Goal: Task Accomplishment & Management: Manage account settings

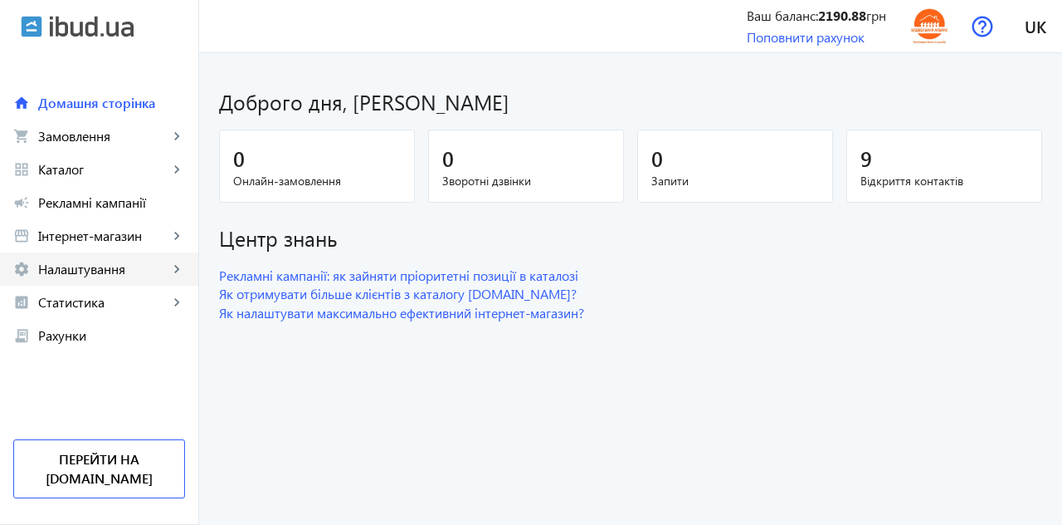
click at [120, 276] on span "Налаштування" at bounding box center [103, 269] width 130 height 17
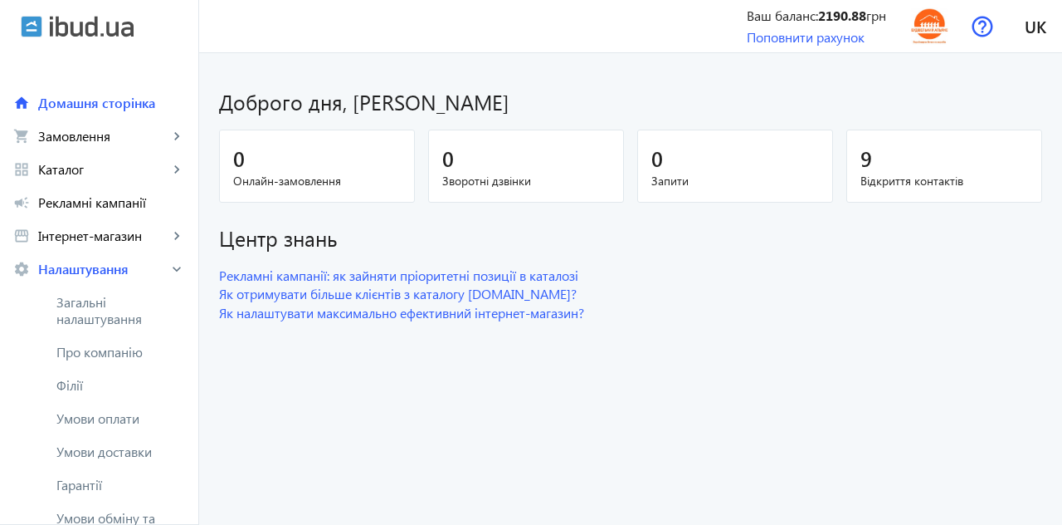
click at [96, 317] on span "Загальні налаштування" at bounding box center [120, 310] width 129 height 33
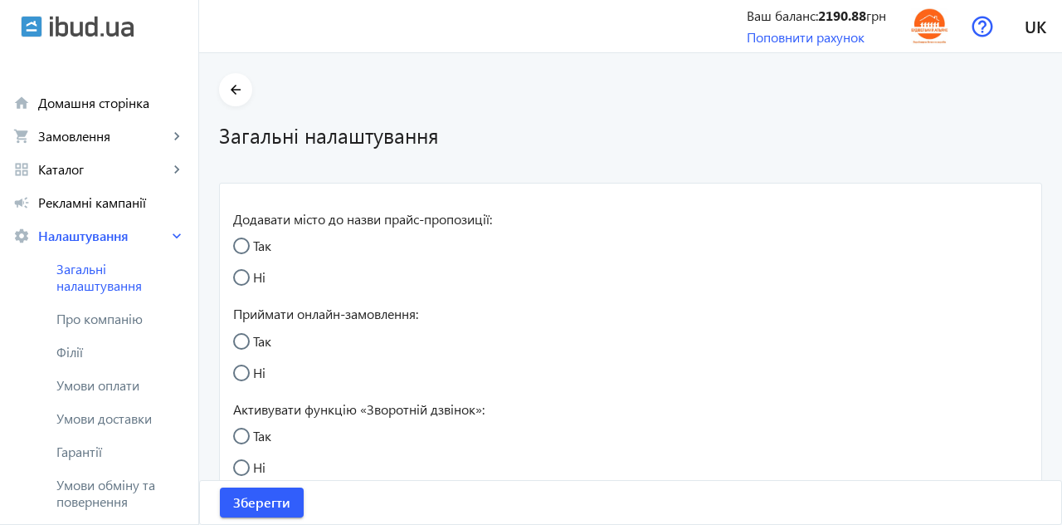
radio input "true"
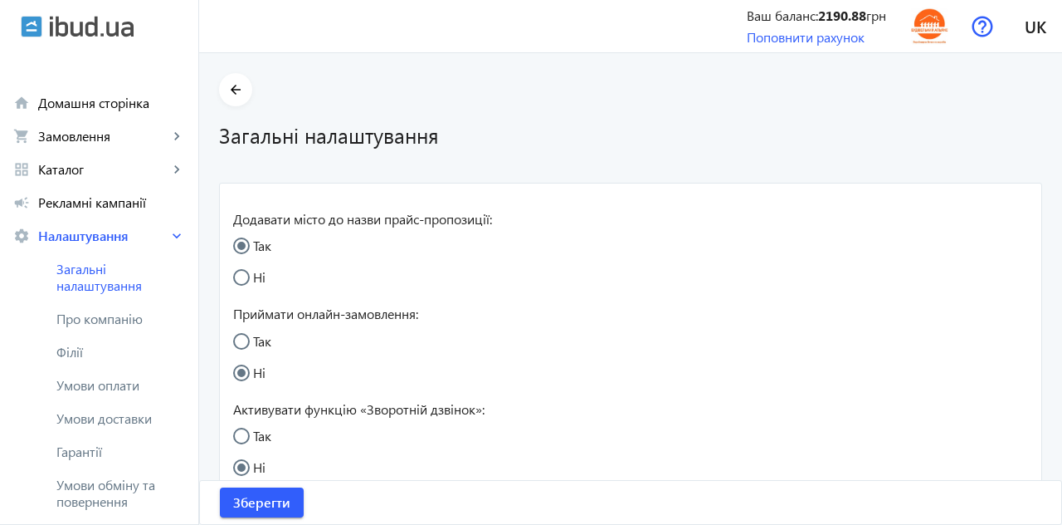
radio input "true"
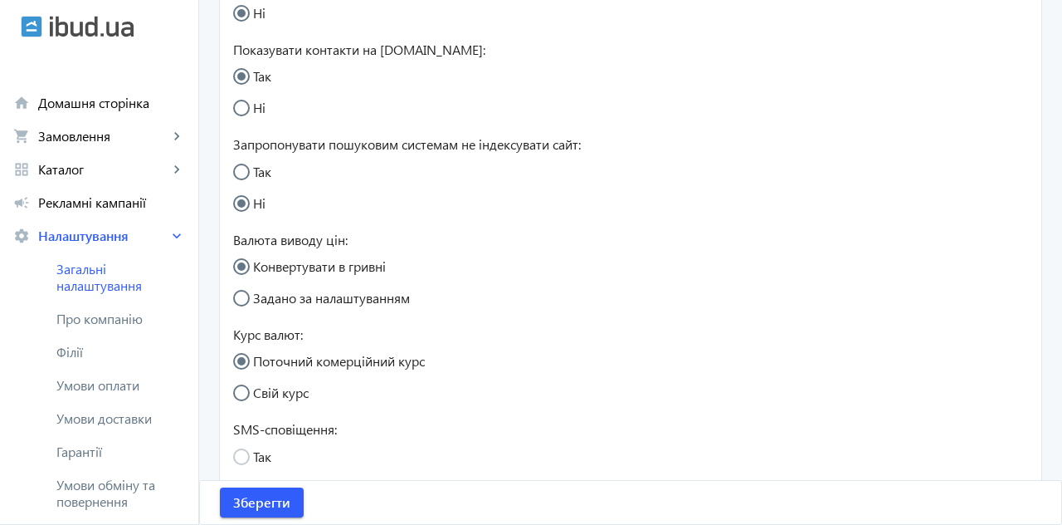
scroll to position [469, 0]
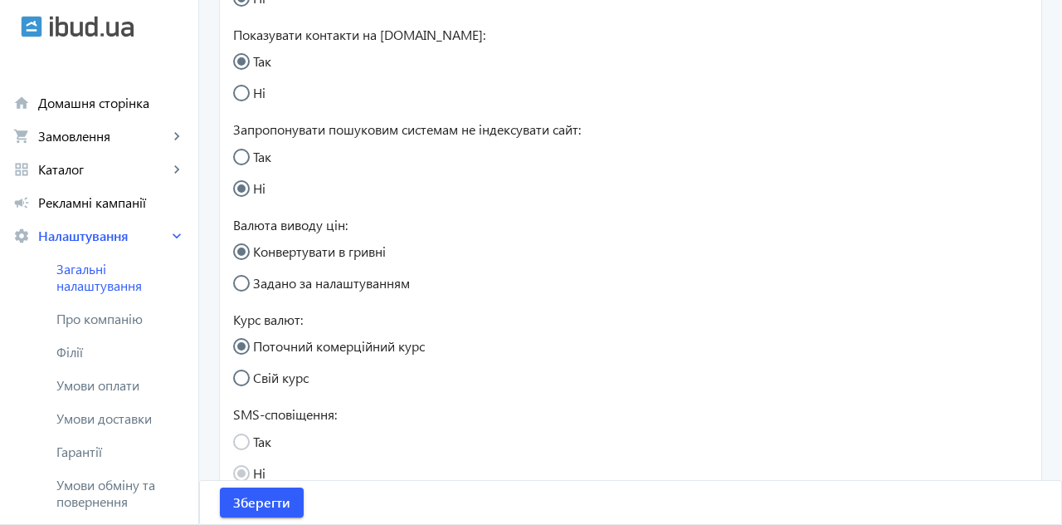
click at [236, 444] on mat-radio-group "Так Ні" at bounding box center [252, 455] width 38 height 63
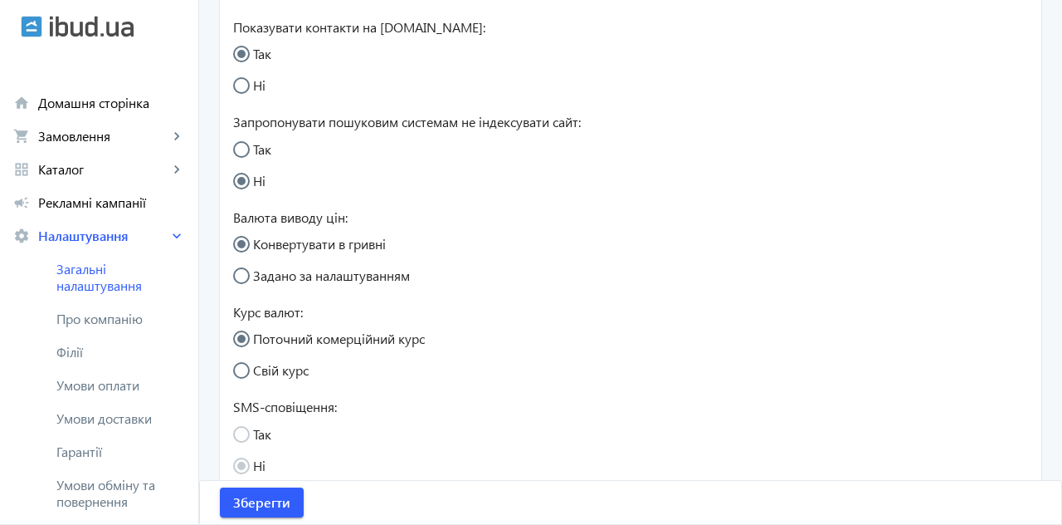
scroll to position [483, 0]
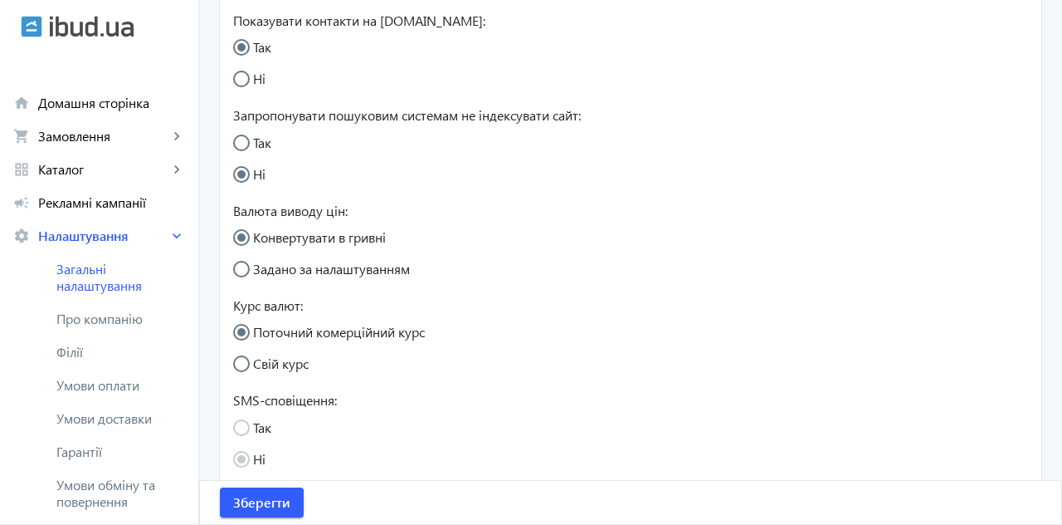
click at [131, 322] on span "Про компанію" at bounding box center [120, 318] width 129 height 17
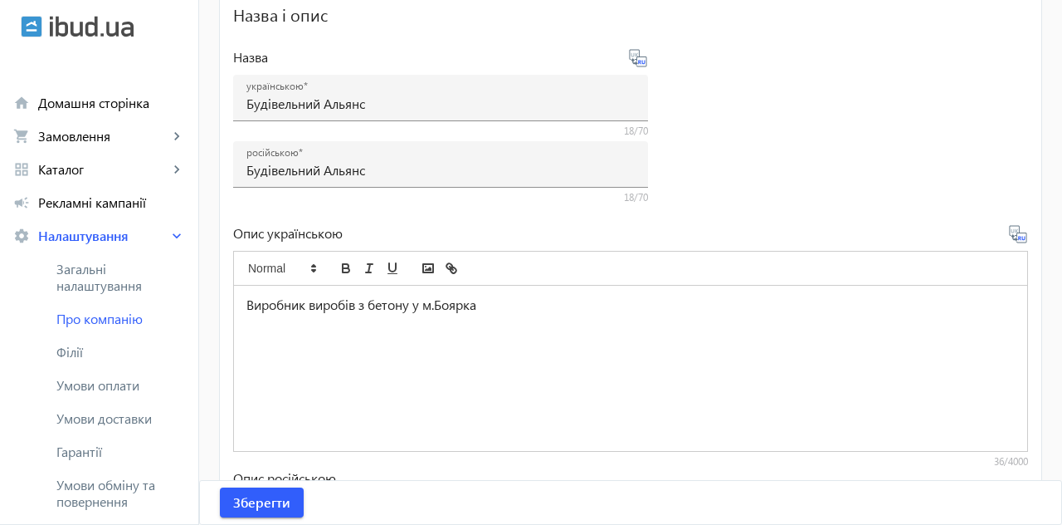
scroll to position [430, 0]
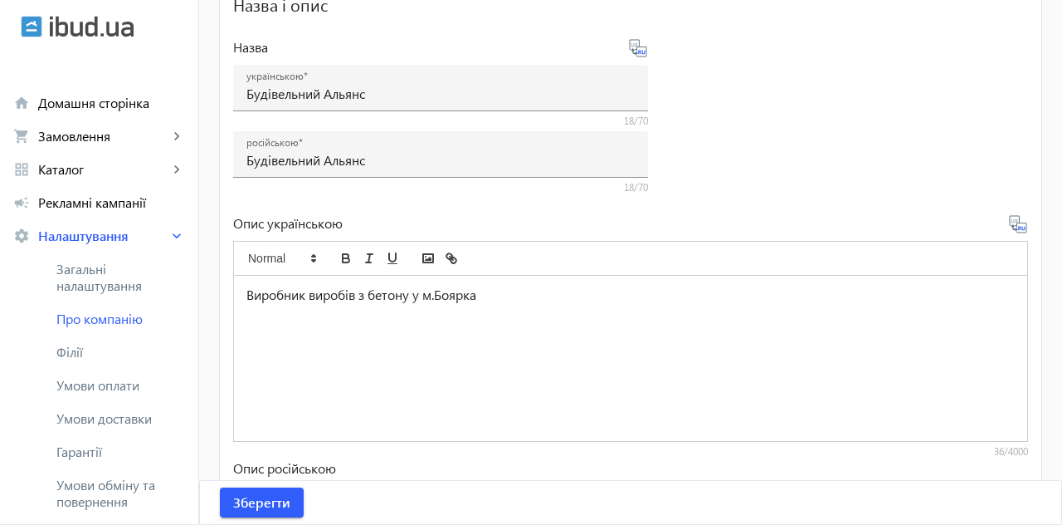
click at [518, 303] on div "Виробник виробів з бетону у м.Боярка" at bounding box center [630, 358] width 793 height 165
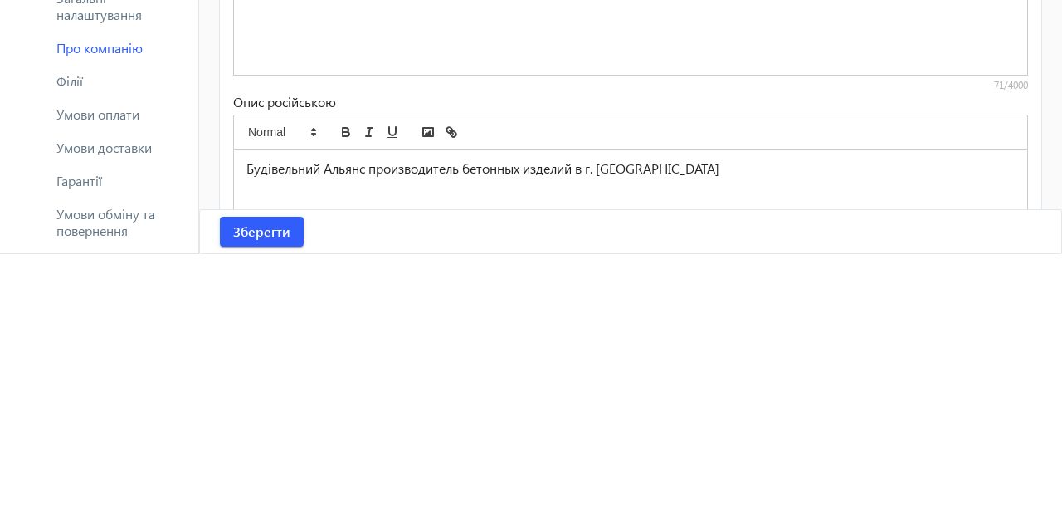
scroll to position [530, 0]
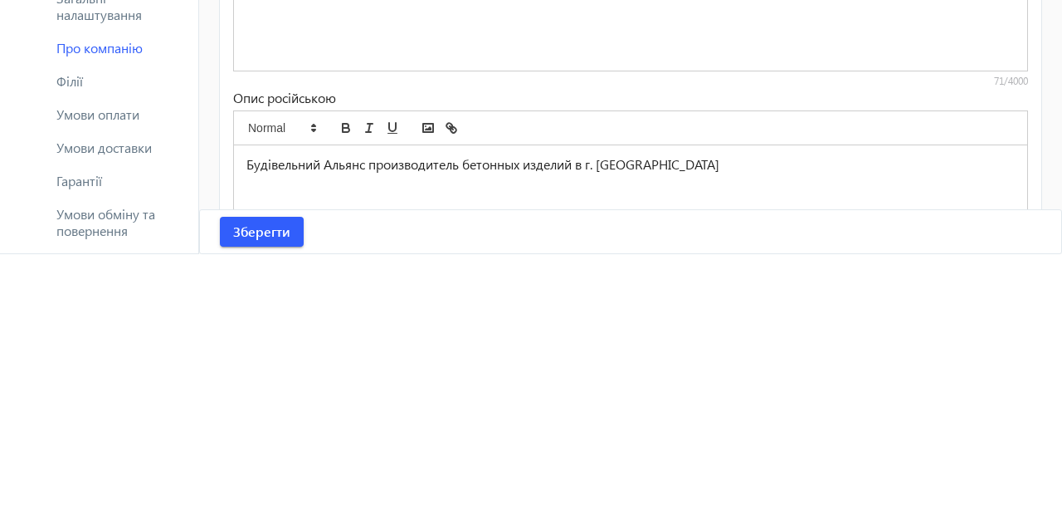
click at [710, 432] on p "Будівельний Альянс производитель бетонных изделий в г. [GEOGRAPHIC_DATA]" at bounding box center [631, 435] width 769 height 19
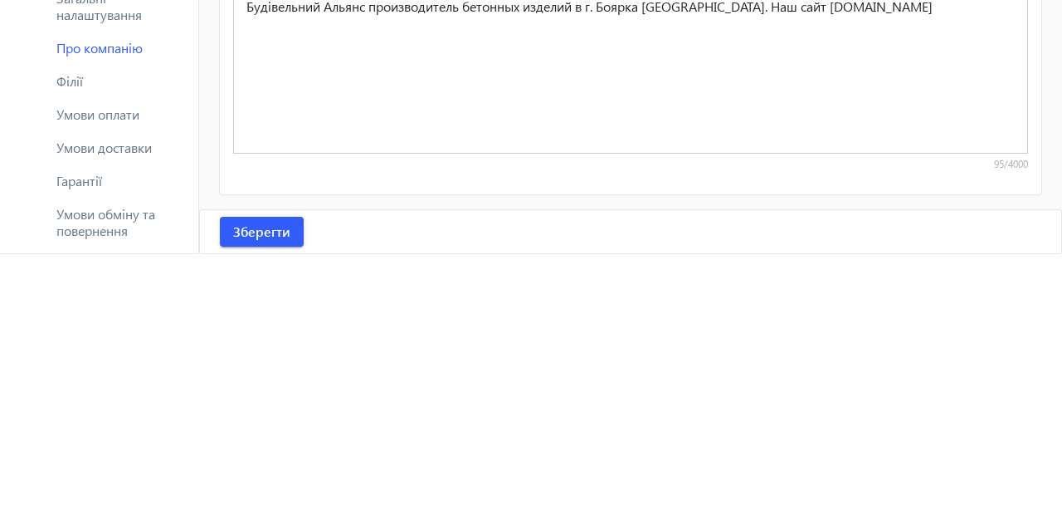
scroll to position [688, 0]
click at [274, 502] on span "Зберегти" at bounding box center [261, 502] width 57 height 18
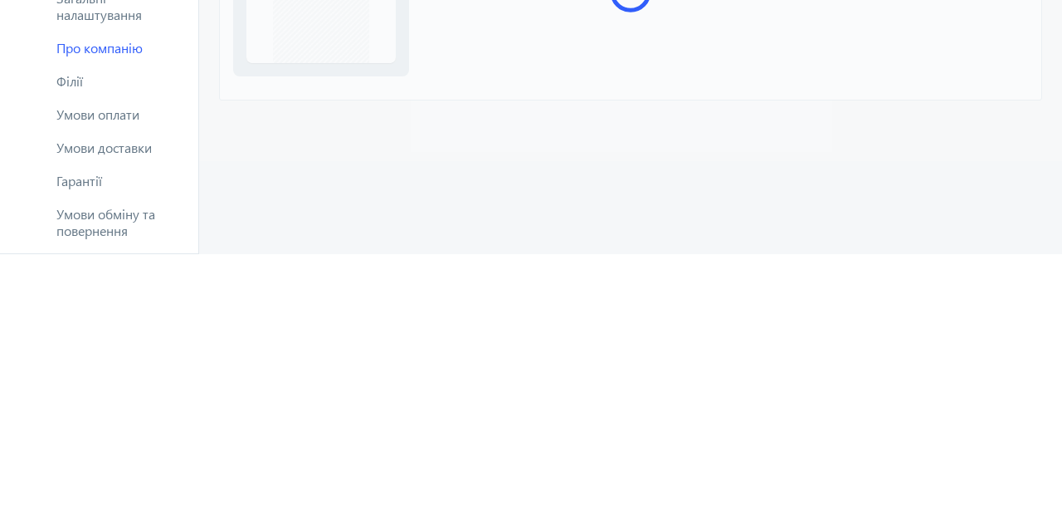
scroll to position [133, 0]
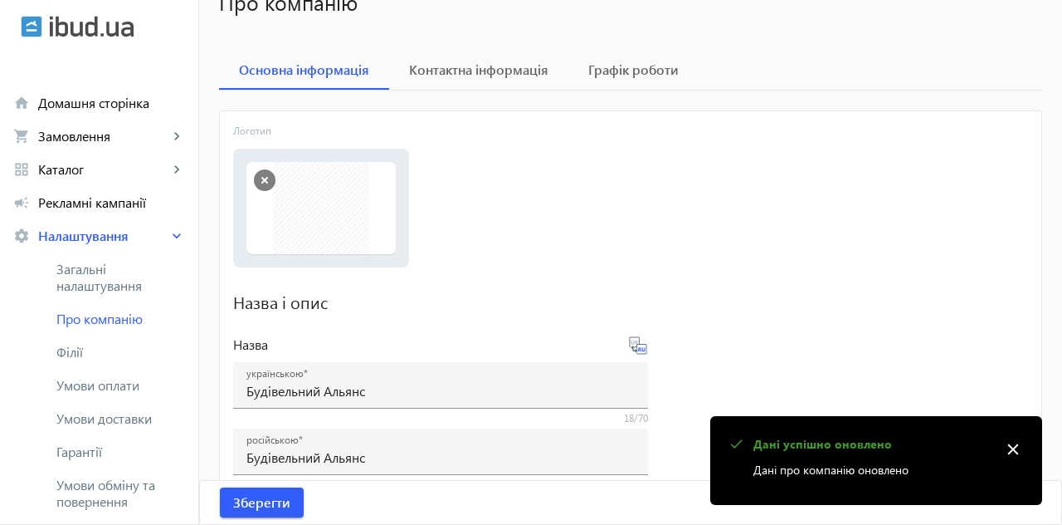
click at [511, 73] on span "Контактна інформація" at bounding box center [478, 69] width 139 height 13
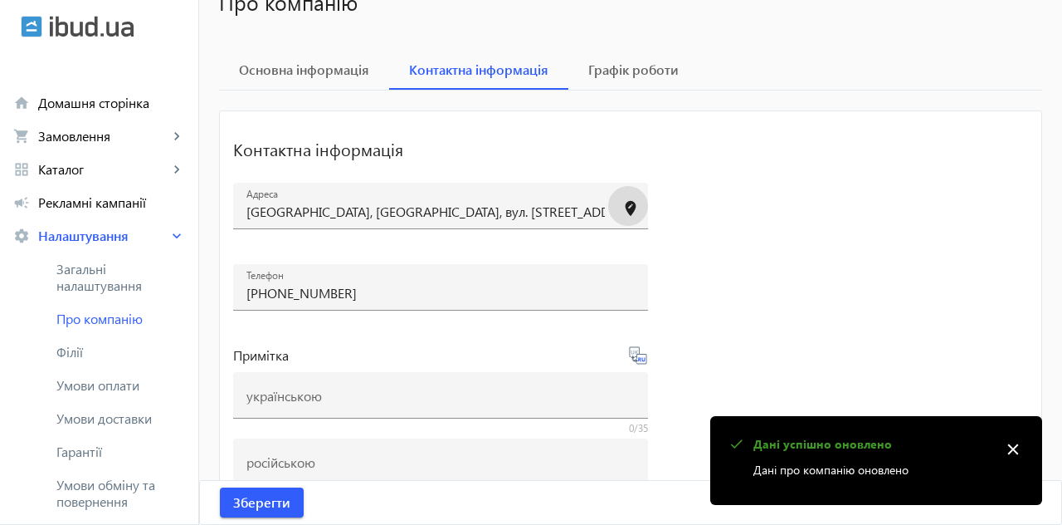
click at [635, 214] on mat-icon "edit_location" at bounding box center [630, 208] width 25 height 25
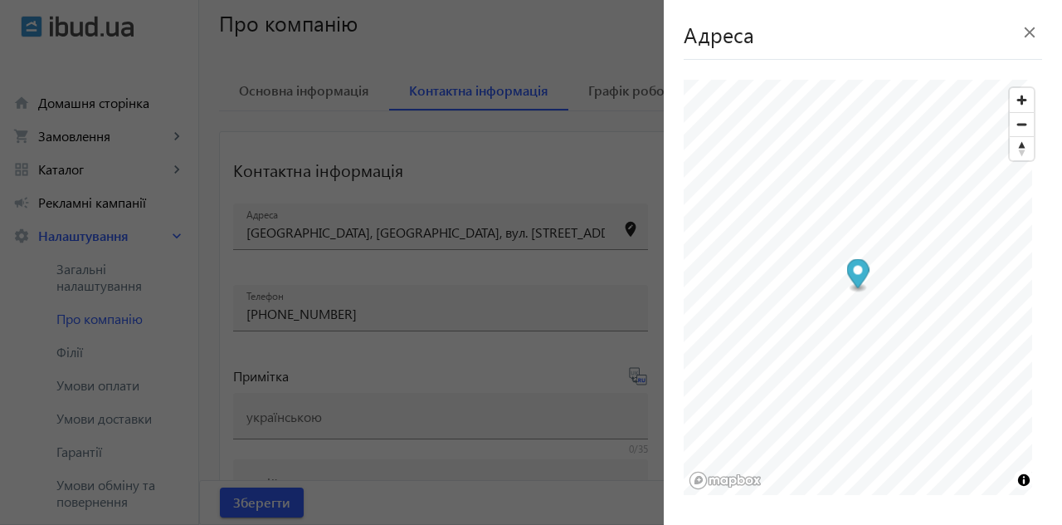
scroll to position [105, 0]
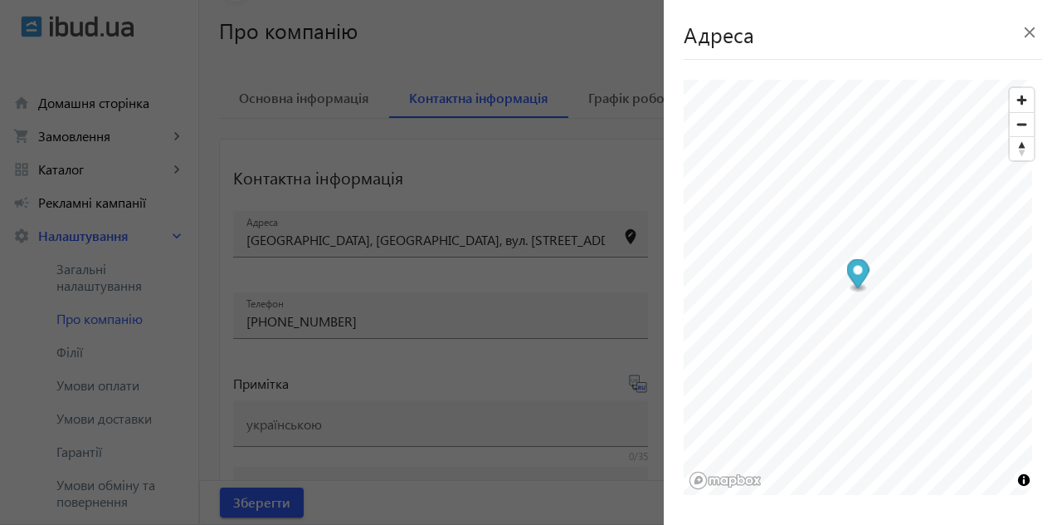
click at [1026, 42] on mat-icon "close" at bounding box center [1030, 32] width 25 height 25
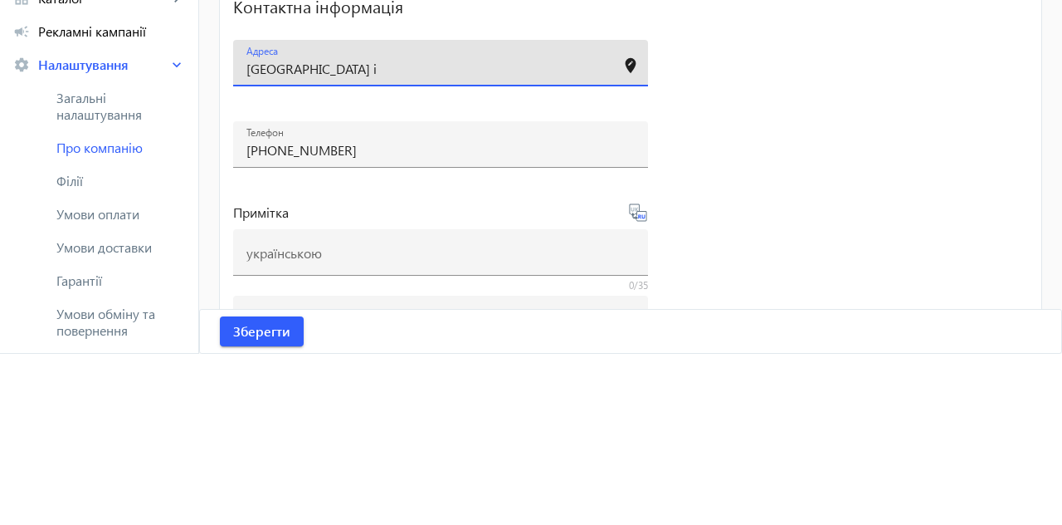
type input "[GEOGRAPHIC_DATA]"
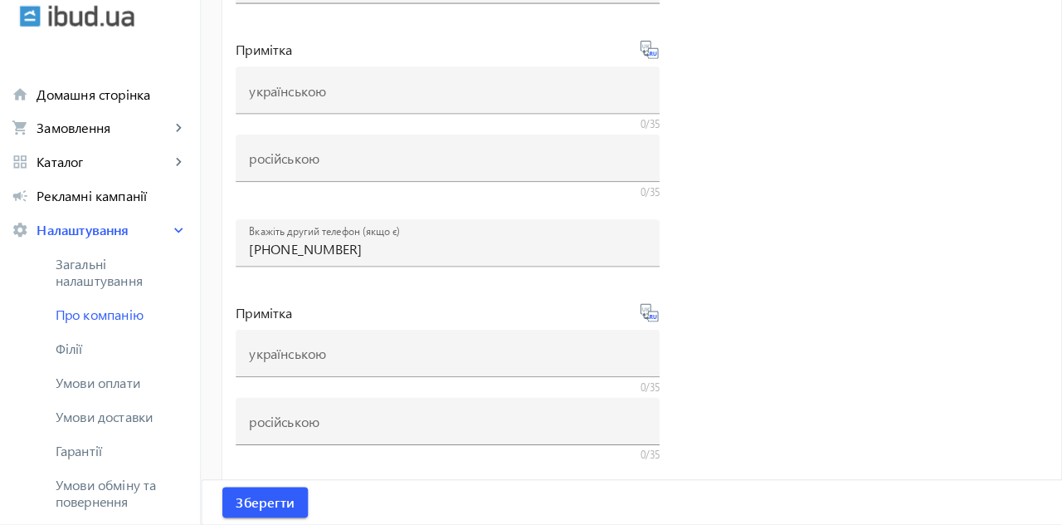
scroll to position [449, 0]
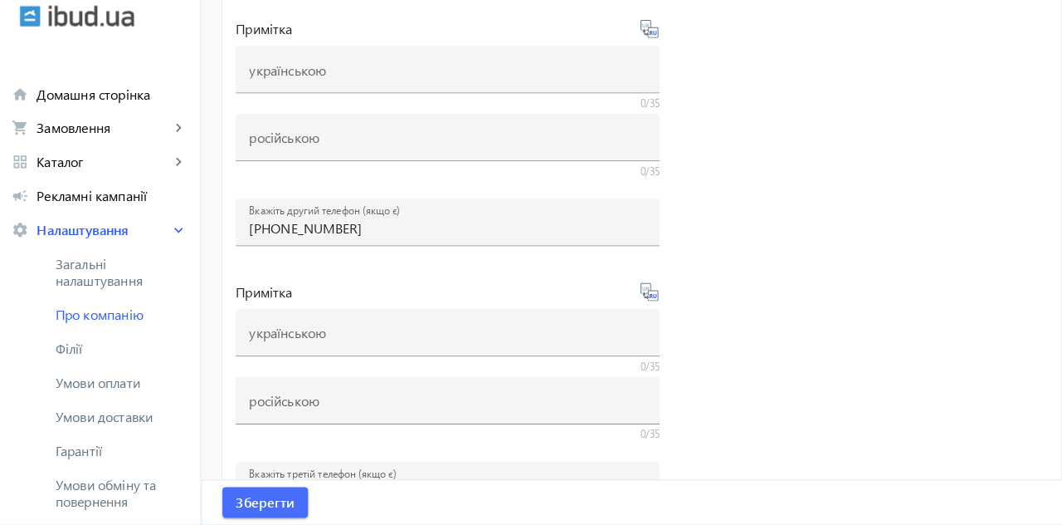
type input "[STREET_ADDRESS]"
click at [269, 496] on span "Зберегти" at bounding box center [261, 502] width 57 height 18
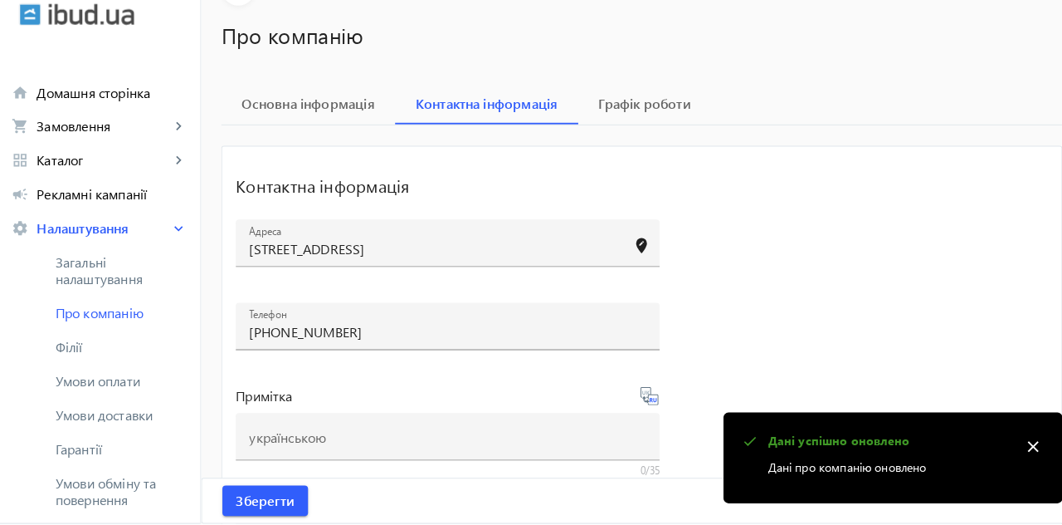
scroll to position [95, 0]
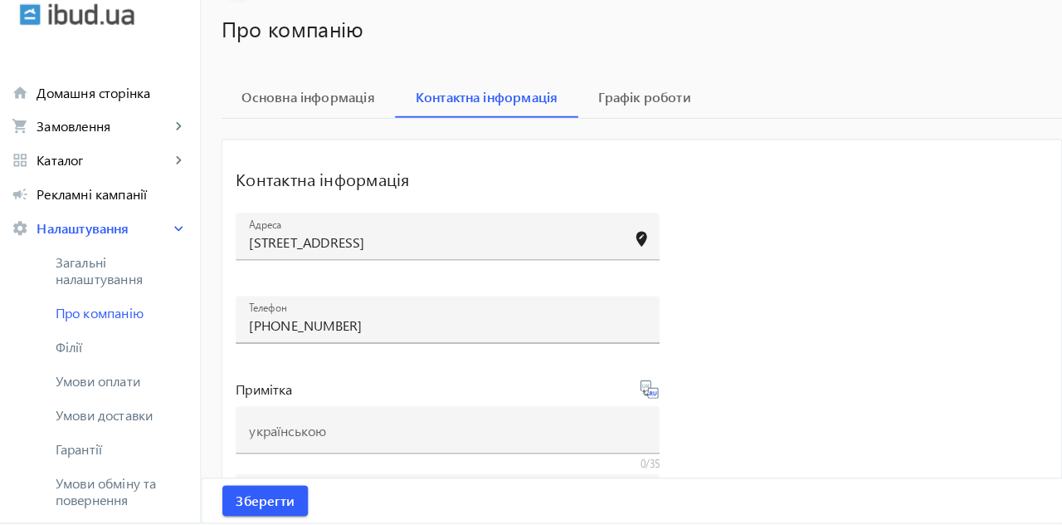
click at [73, 356] on span "Філії" at bounding box center [120, 352] width 129 height 17
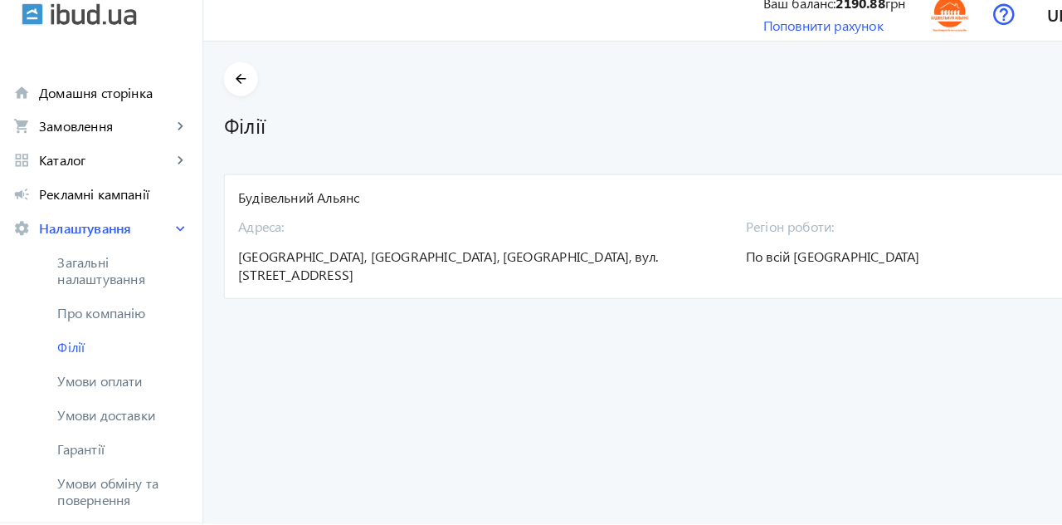
click at [819, 256] on span "По всій [GEOGRAPHIC_DATA]" at bounding box center [815, 262] width 170 height 17
click at [804, 269] on span "По всій [GEOGRAPHIC_DATA]" at bounding box center [815, 262] width 170 height 17
click at [520, 266] on span "[GEOGRAPHIC_DATA], [GEOGRAPHIC_DATA], [GEOGRAPHIC_DATA], вул. [STREET_ADDRESS]" at bounding box center [438, 272] width 411 height 36
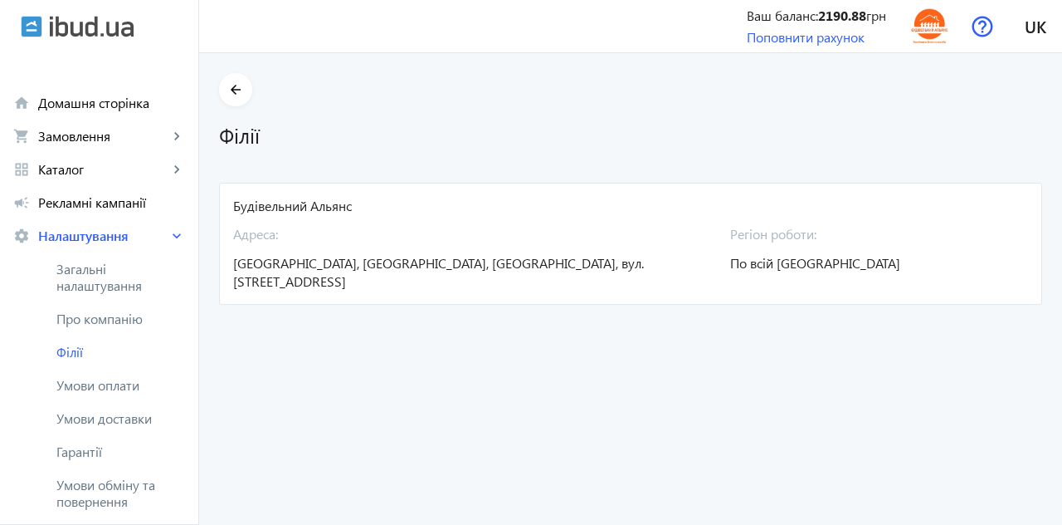
click at [466, 258] on span "[GEOGRAPHIC_DATA], [GEOGRAPHIC_DATA], [GEOGRAPHIC_DATA], вул. [STREET_ADDRESS]" at bounding box center [438, 272] width 411 height 36
click at [126, 387] on span "Умови оплати" at bounding box center [120, 385] width 129 height 17
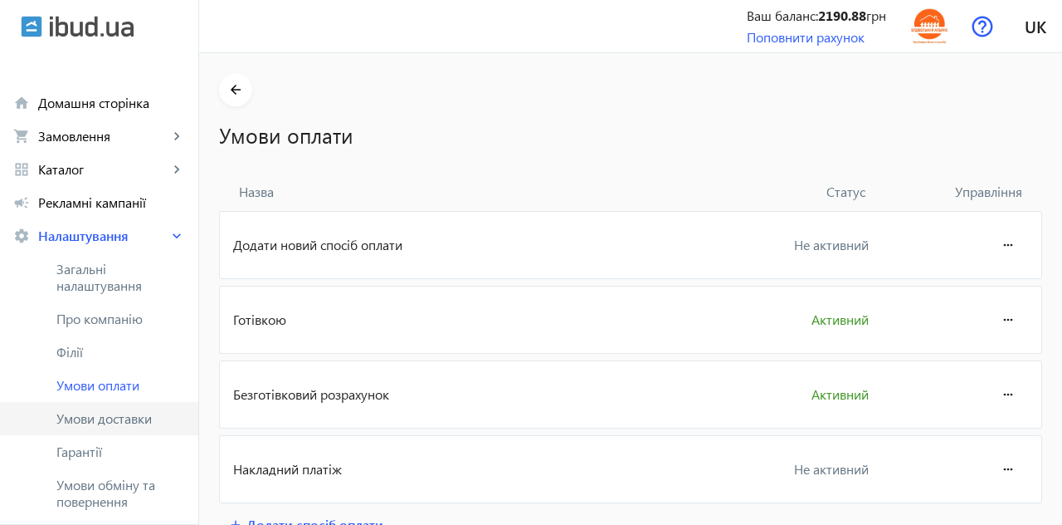
click at [145, 416] on span "Умови доставки" at bounding box center [120, 418] width 129 height 17
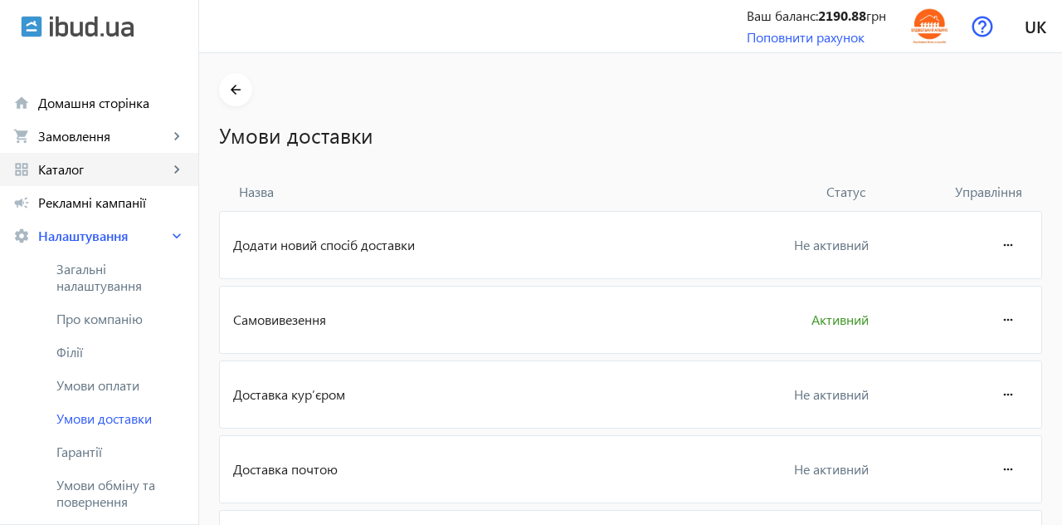
click at [64, 174] on span "Каталог" at bounding box center [103, 169] width 130 height 17
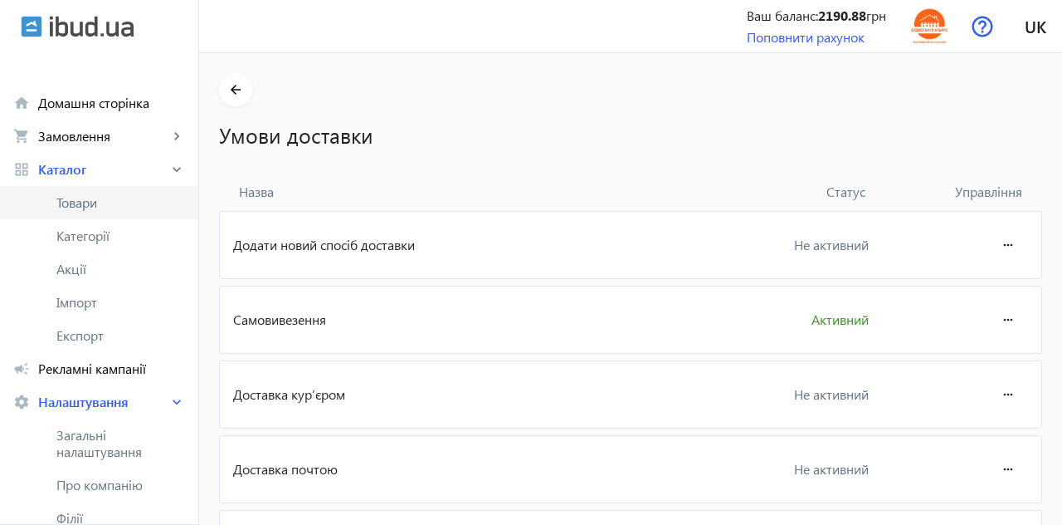
click at [79, 207] on span "Товари" at bounding box center [120, 202] width 129 height 17
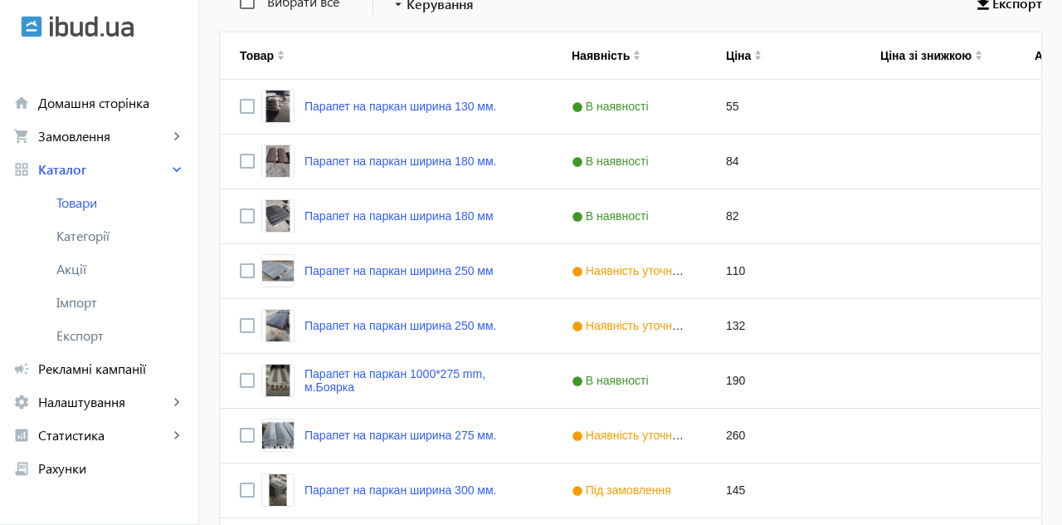
scroll to position [348, 0]
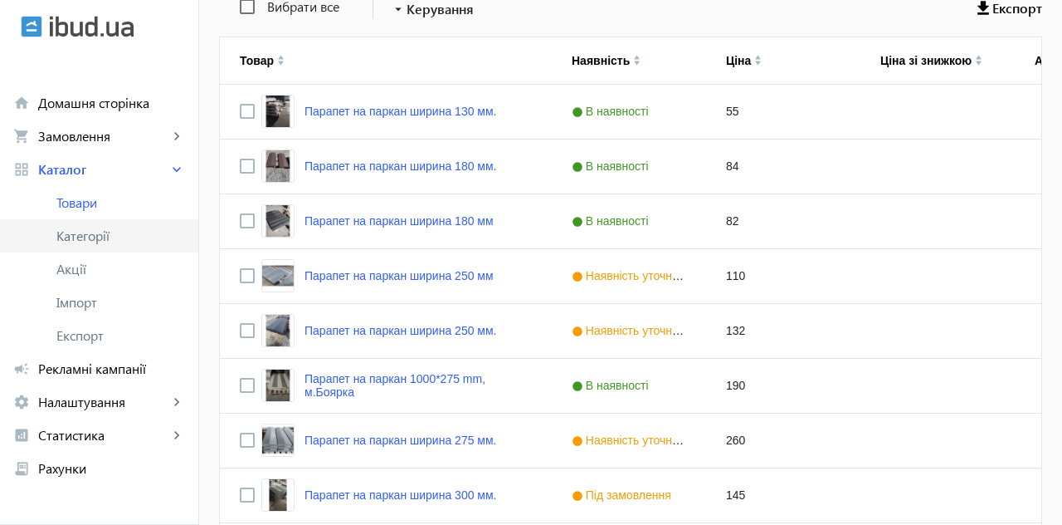
click at [81, 231] on span "Категорії" at bounding box center [120, 235] width 129 height 17
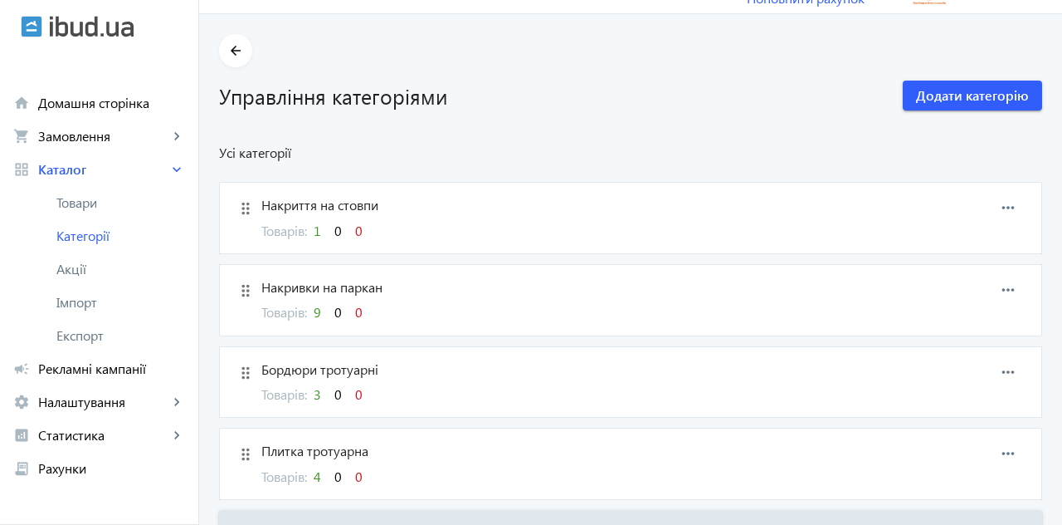
scroll to position [67, 0]
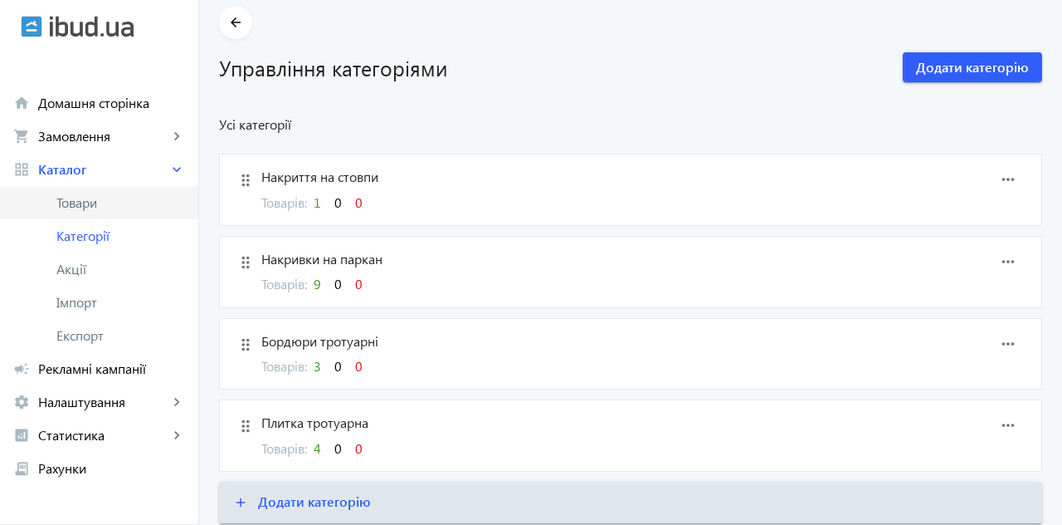
click at [80, 206] on span "Товари" at bounding box center [120, 202] width 129 height 17
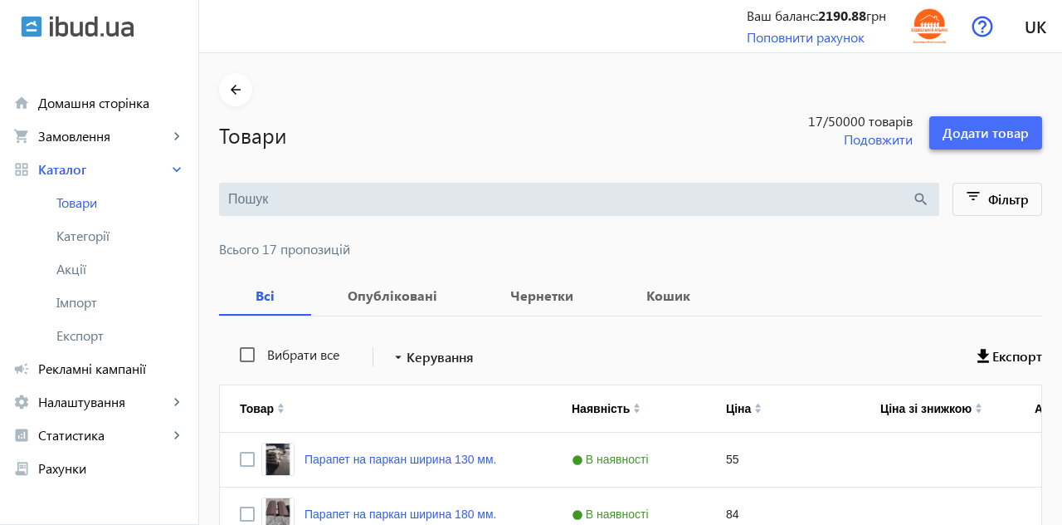
click at [1008, 136] on span "Додати товар" at bounding box center [986, 133] width 86 height 18
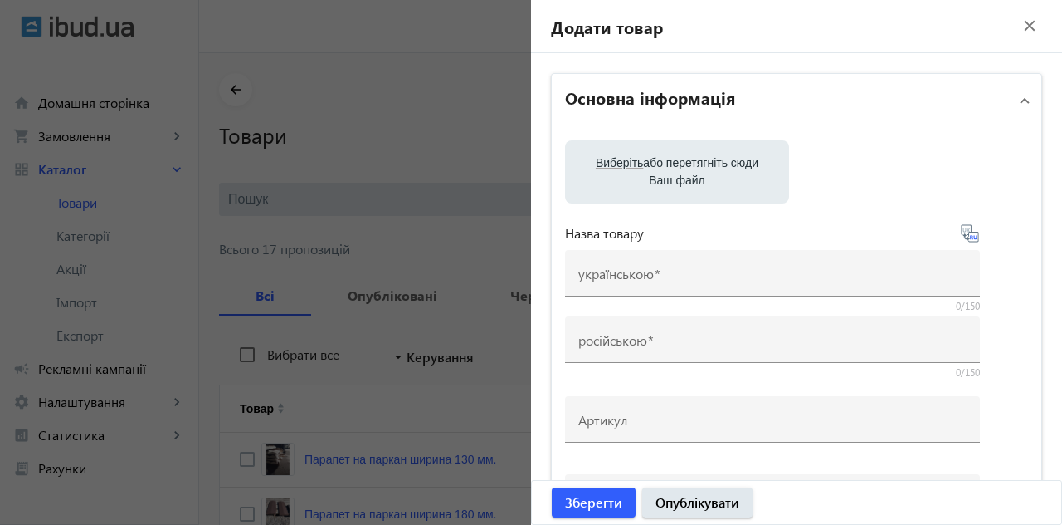
click at [689, 159] on label "Виберіть або перетягніть сюди Ваш файл" at bounding box center [678, 172] width 198 height 46
click at [689, 164] on input "Виберіть або перетягніть сюди Ваш файл" at bounding box center [678, 174] width 198 height 20
type input "C:\fakepath\1000000169.jpg"
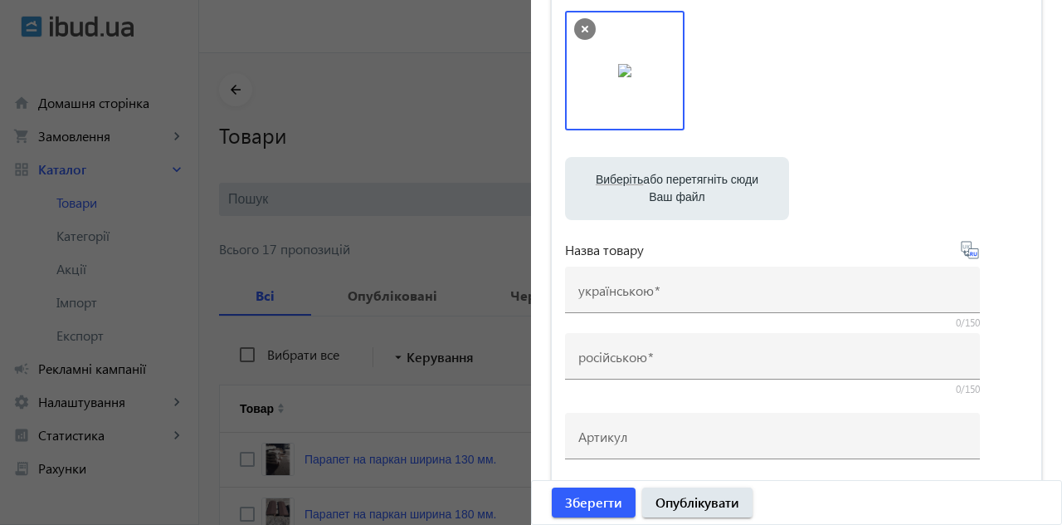
scroll to position [130, 0]
click at [825, 293] on input "українською" at bounding box center [773, 294] width 388 height 17
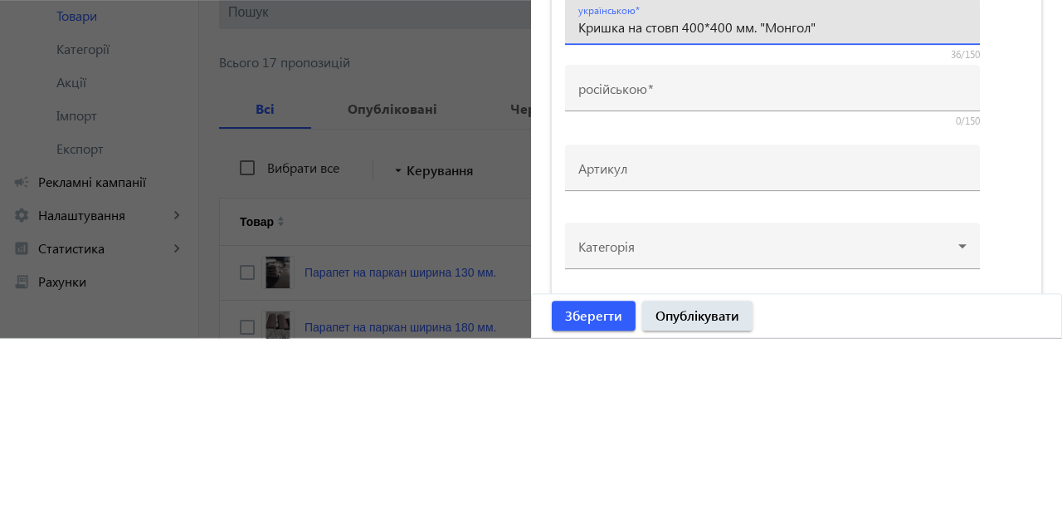
scroll to position [212, 0]
type input "Кришка на стовп 400*400 мм. "Монгол""
click at [770, 283] on input "російською" at bounding box center [773, 278] width 388 height 17
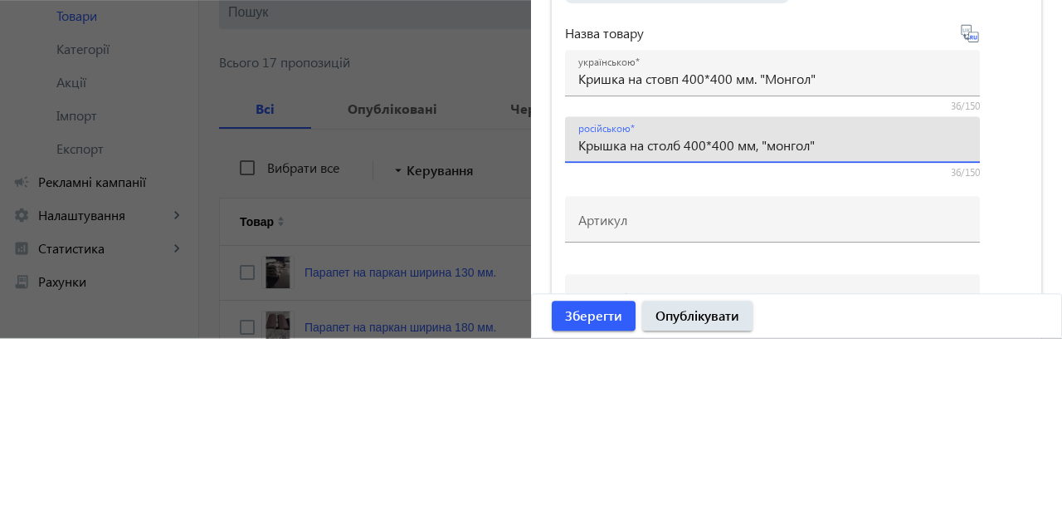
scroll to position [119, 0]
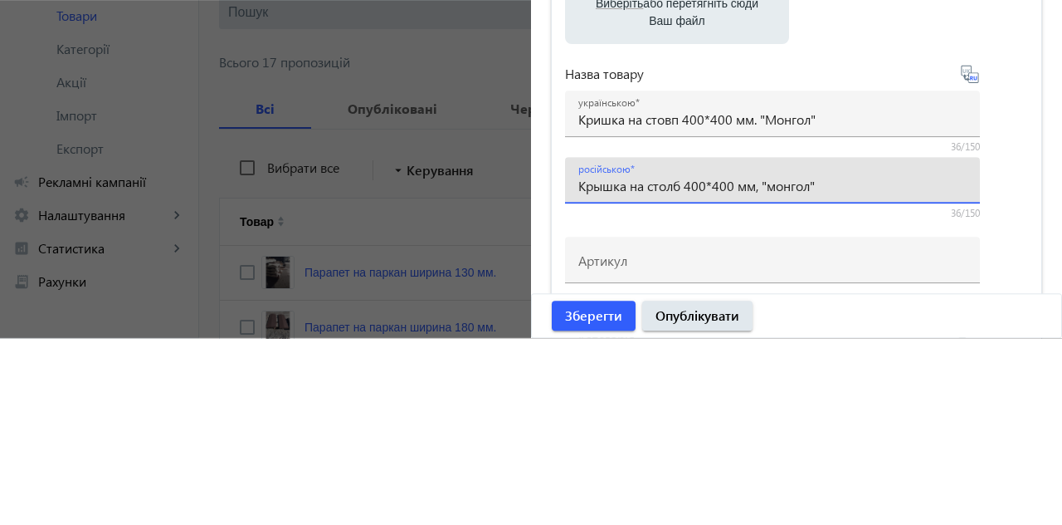
type input "Крышка на столб 400*400 мм, "монгол""
click at [778, 310] on input "Кришка на стовп 400*400 мм. "Монгол"" at bounding box center [773, 305] width 388 height 17
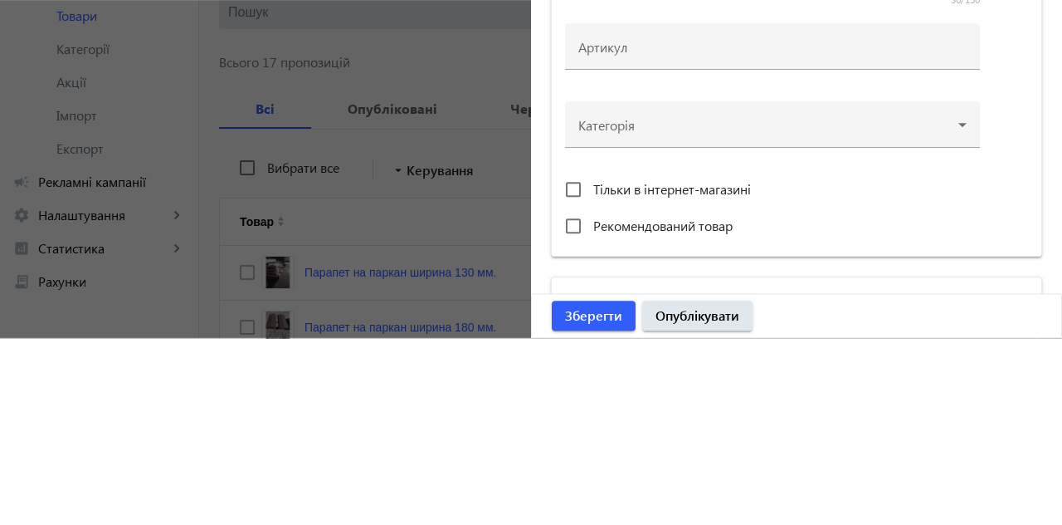
scroll to position [349, 0]
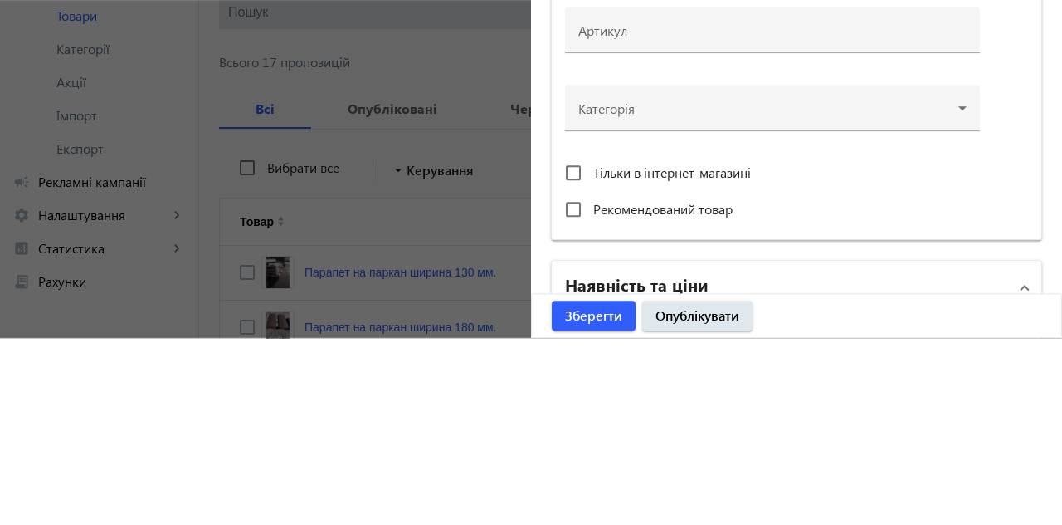
type input "Кришка на стовп 400*400 мм. "монгол""
click at [955, 297] on div at bounding box center [773, 288] width 388 height 60
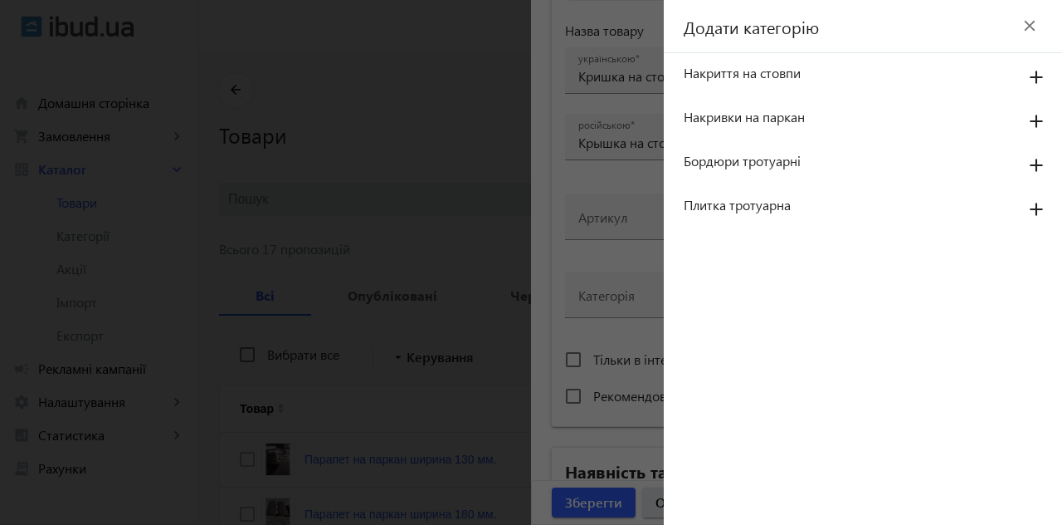
click at [818, 78] on span "Накриття на стовпи" at bounding box center [845, 73] width 323 height 18
click at [1033, 76] on mat-icon "add" at bounding box center [1037, 78] width 40 height 30
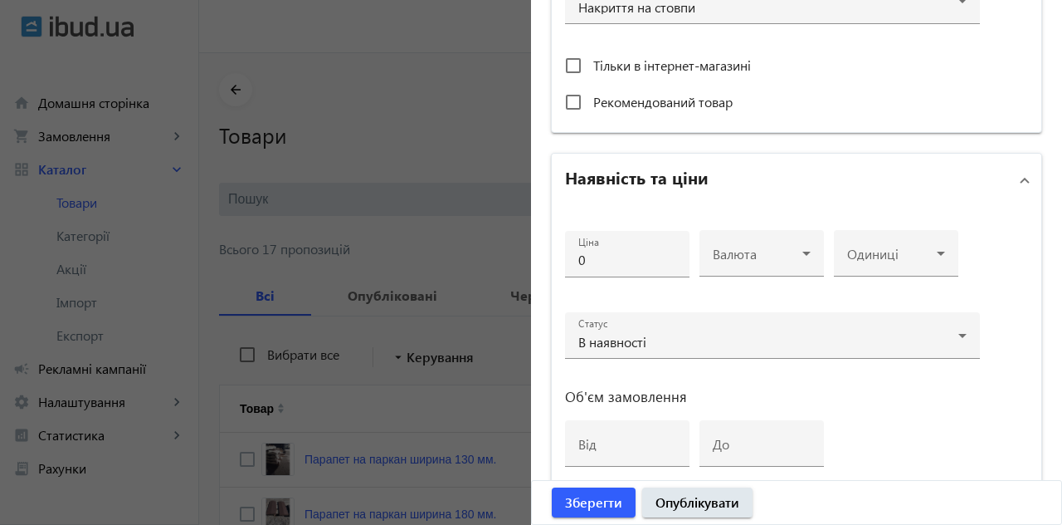
scroll to position [646, 0]
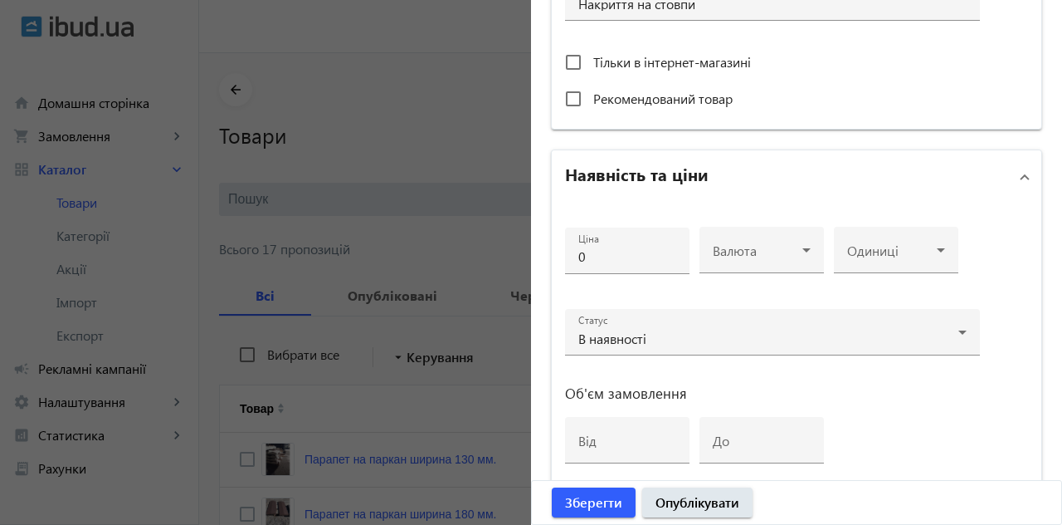
click at [620, 261] on input "0" at bounding box center [628, 255] width 98 height 17
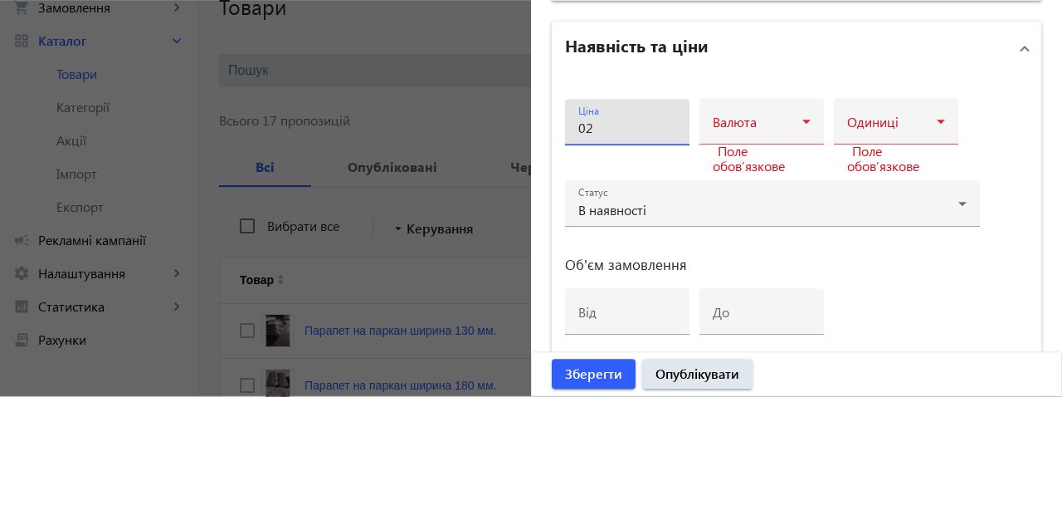
type input "0"
type input "210"
click at [803, 259] on div at bounding box center [762, 257] width 98 height 20
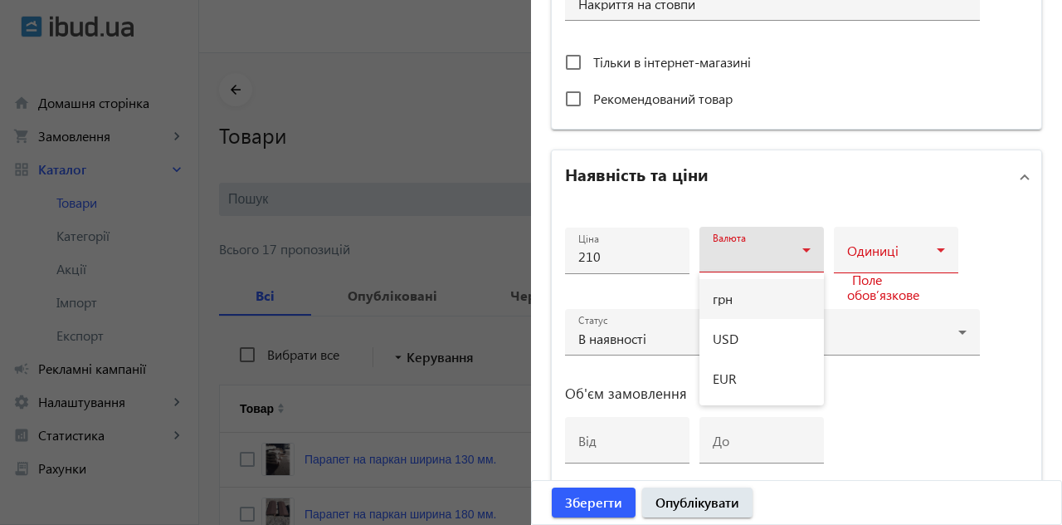
click at [761, 301] on mat-option "грн" at bounding box center [762, 299] width 125 height 40
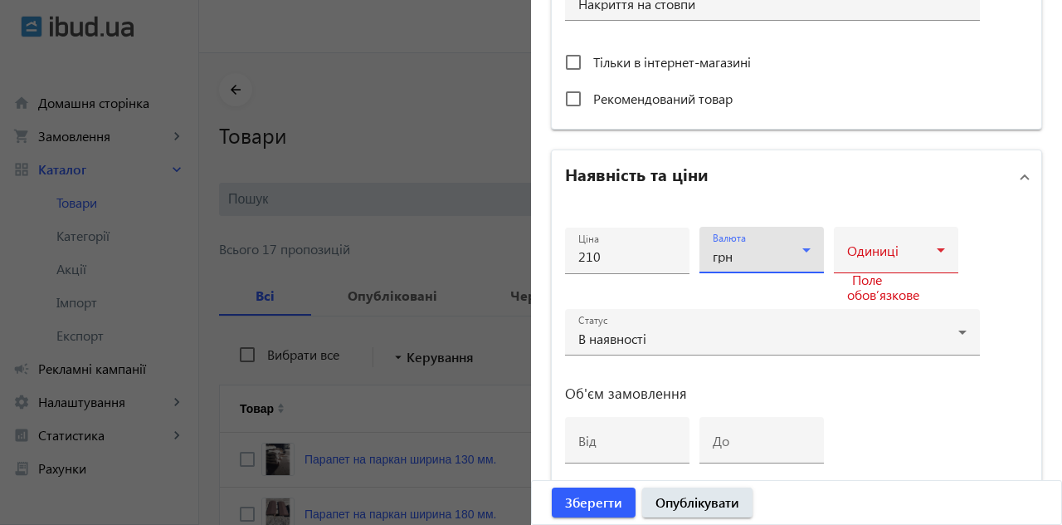
click at [941, 249] on icon at bounding box center [941, 250] width 8 height 4
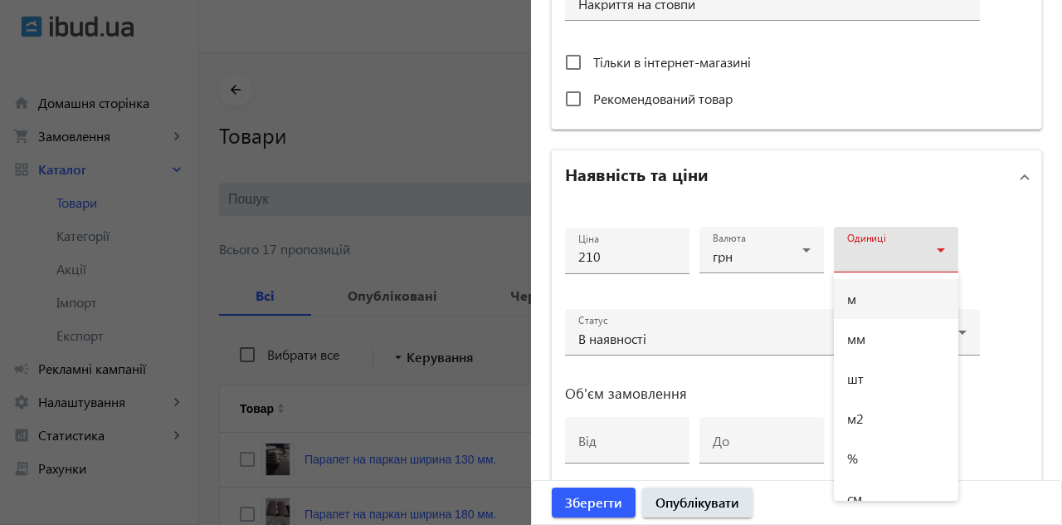
click at [890, 382] on mat-option "шт" at bounding box center [896, 379] width 125 height 40
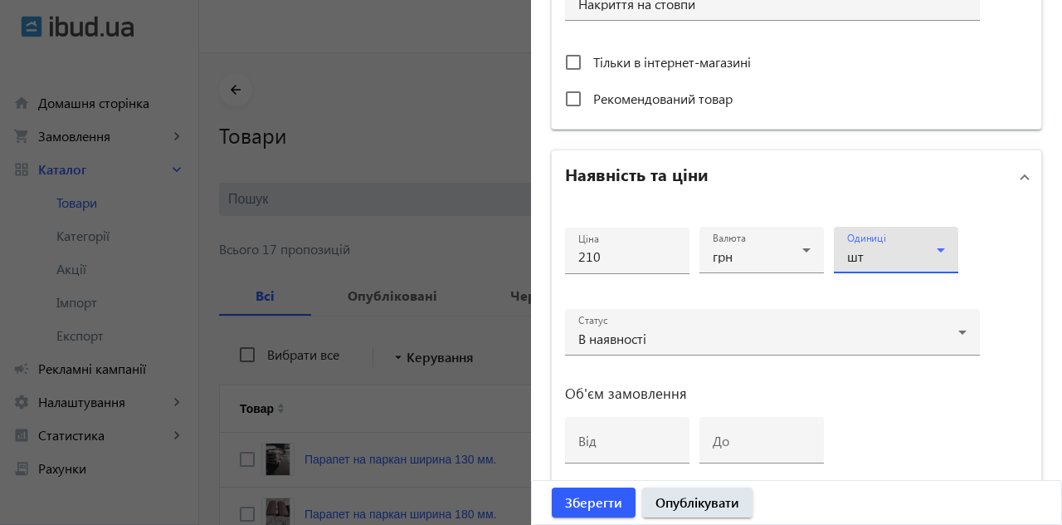
click at [744, 336] on div "В наявності" at bounding box center [769, 338] width 380 height 13
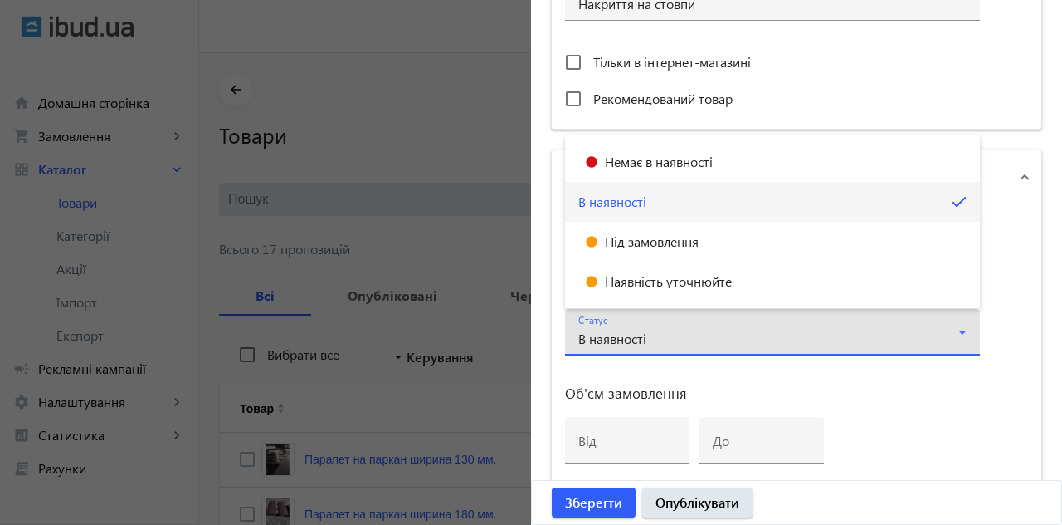
click at [712, 239] on mat-option "Під замовлення" at bounding box center [772, 242] width 415 height 40
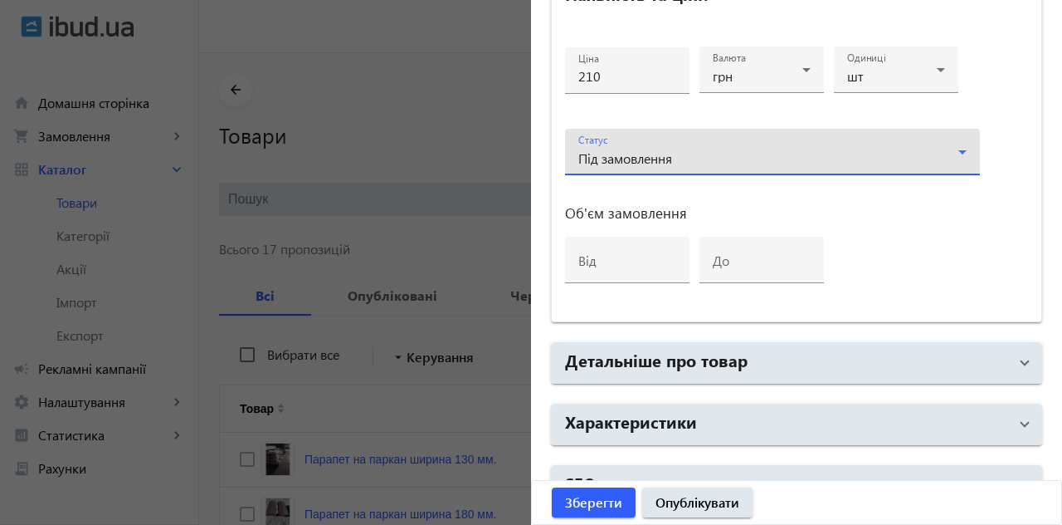
scroll to position [858, 0]
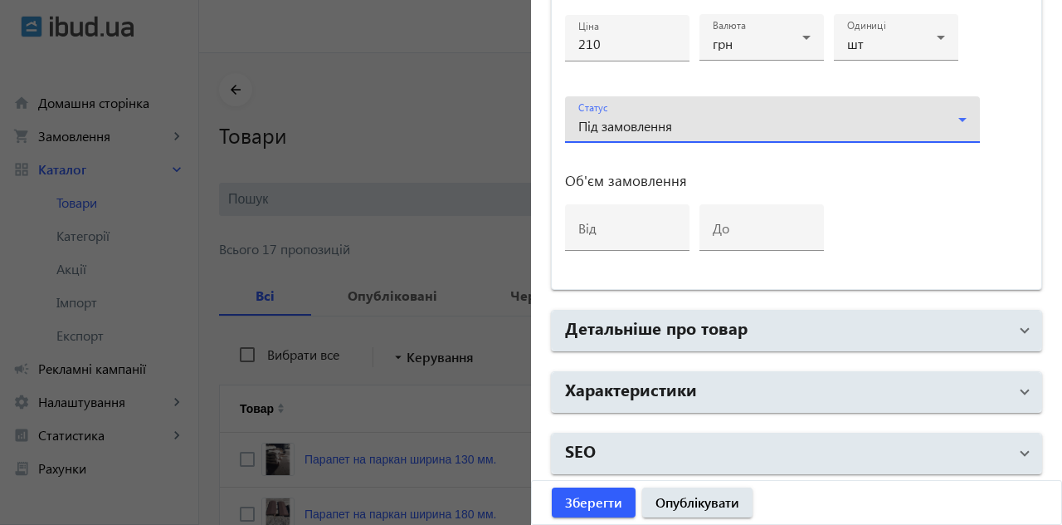
click at [1022, 334] on span at bounding box center [1025, 330] width 7 height 18
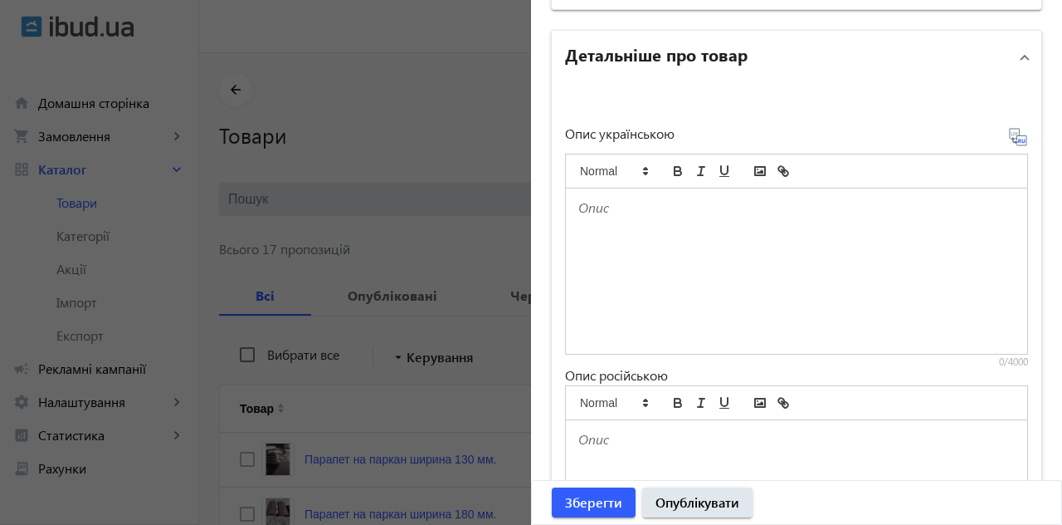
scroll to position [1157, 0]
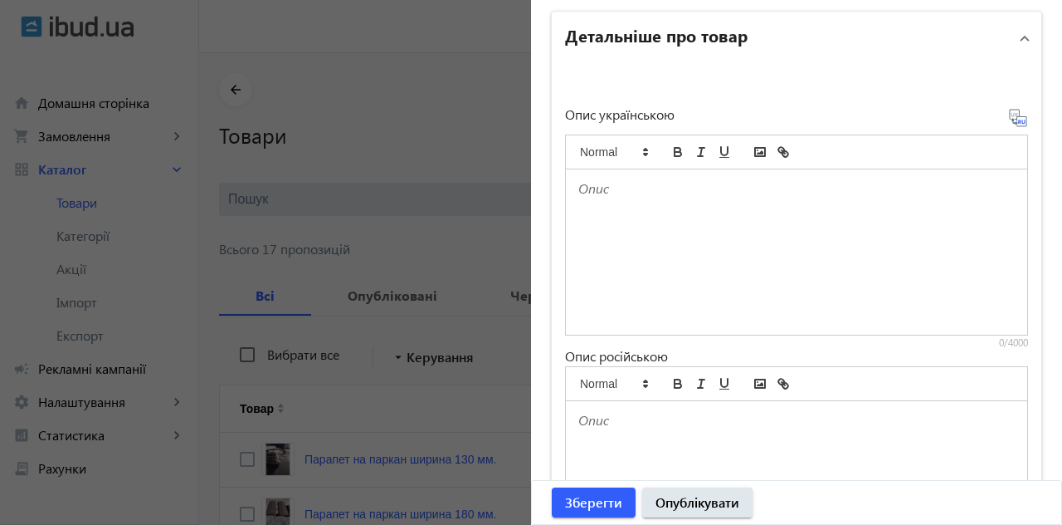
click at [686, 217] on div at bounding box center [796, 251] width 461 height 165
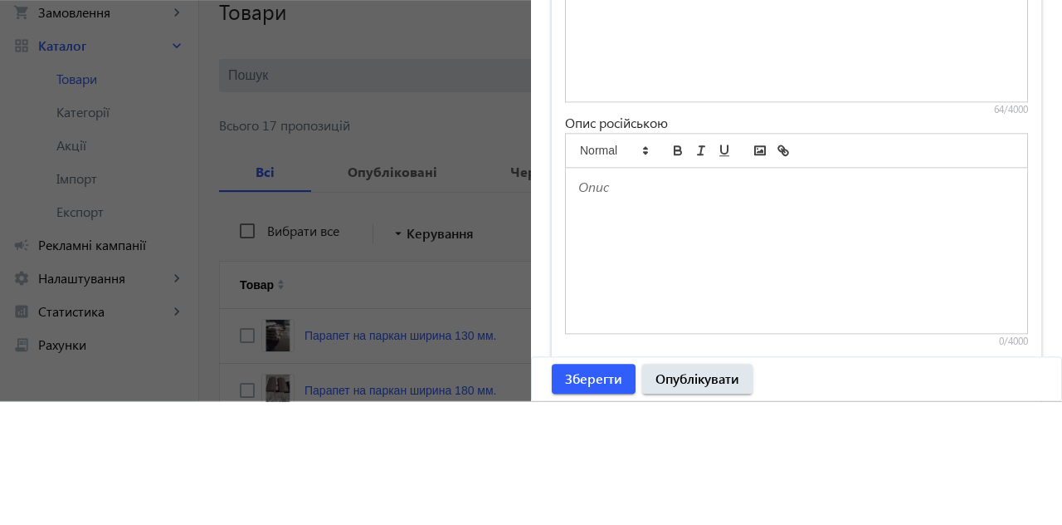
scroll to position [1278, 0]
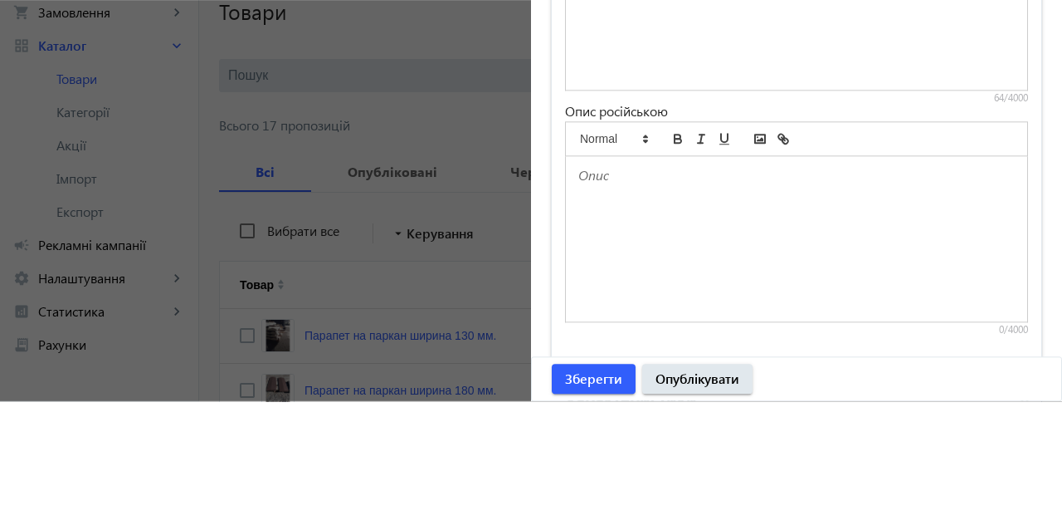
click at [759, 325] on div at bounding box center [796, 362] width 461 height 165
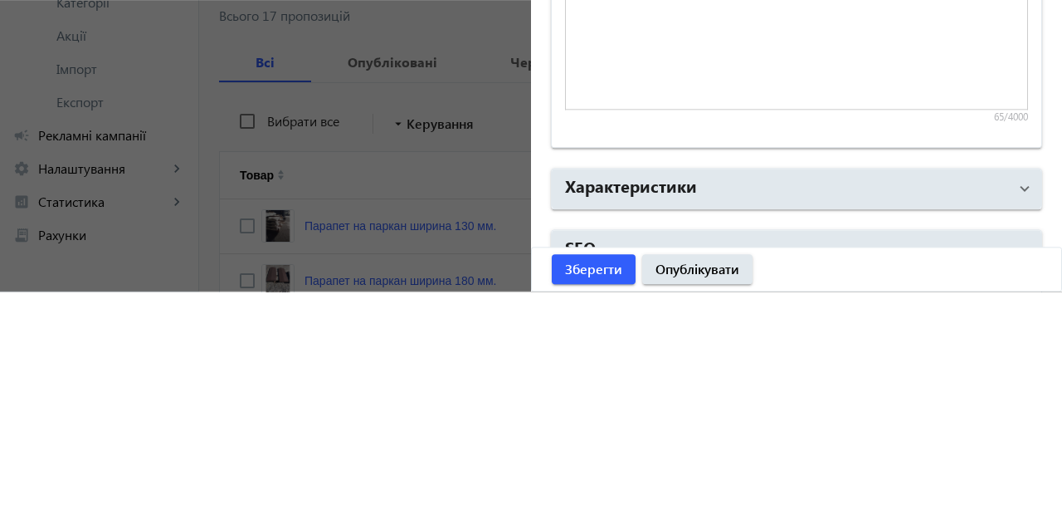
scroll to position [1410, 0]
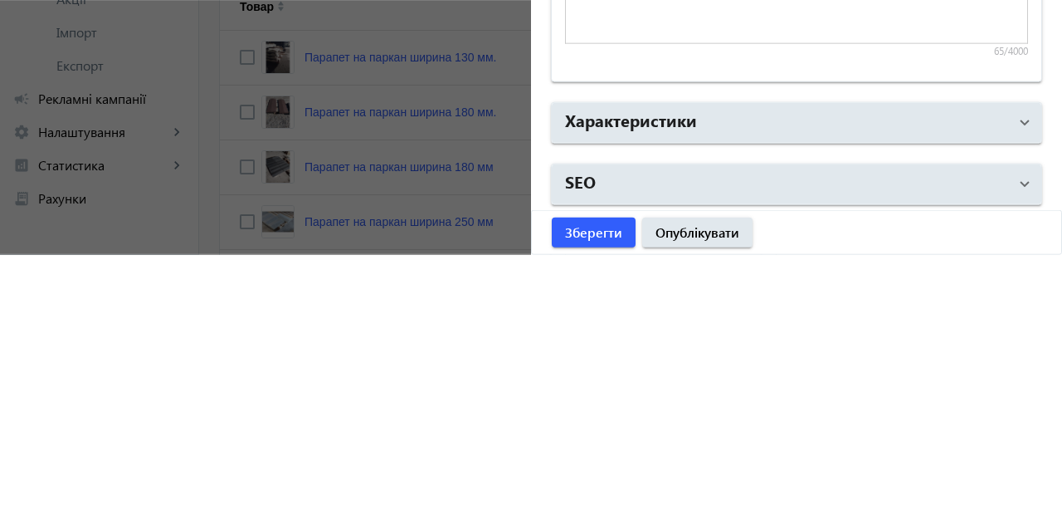
click at [1011, 393] on span "Характеристики" at bounding box center [793, 393] width 457 height 30
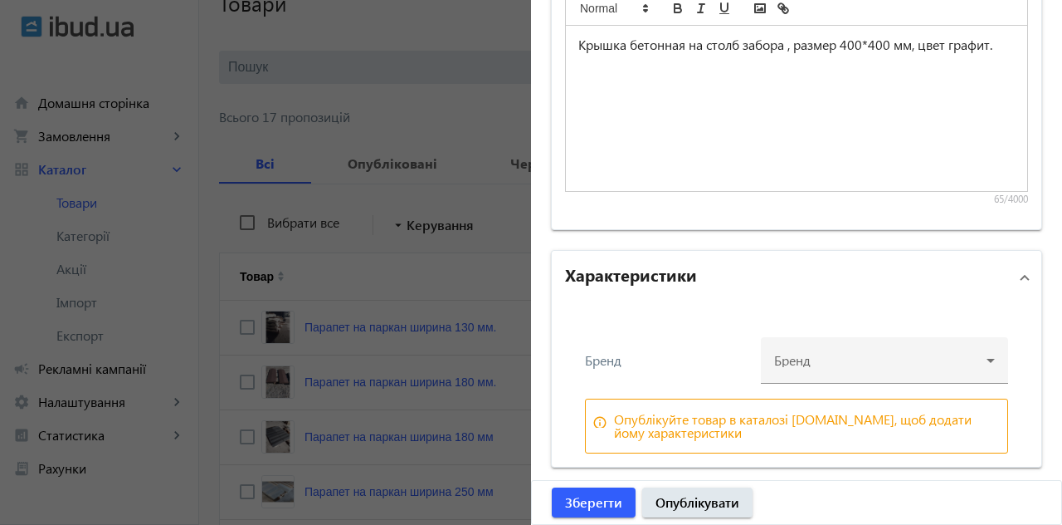
scroll to position [1585, 0]
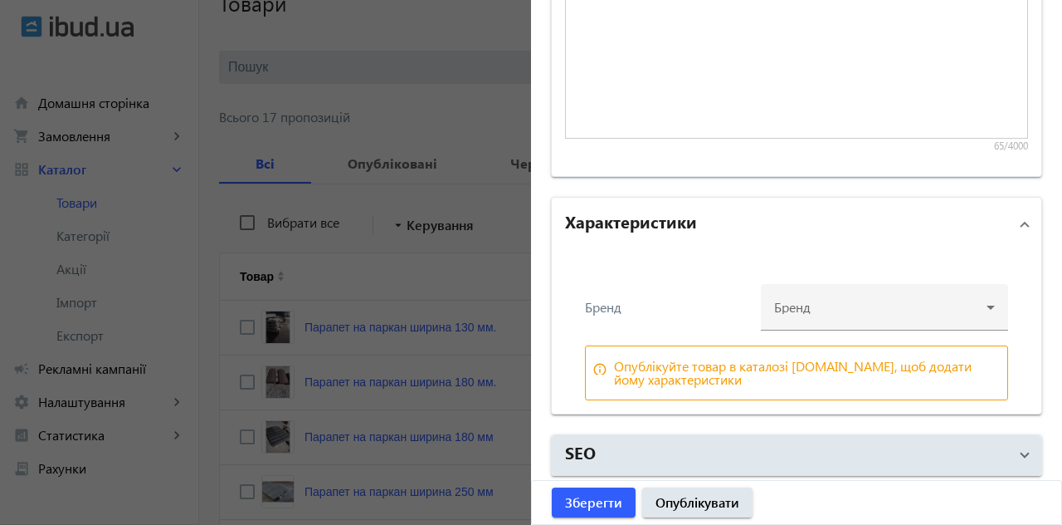
click at [862, 306] on div at bounding box center [884, 301] width 221 height 60
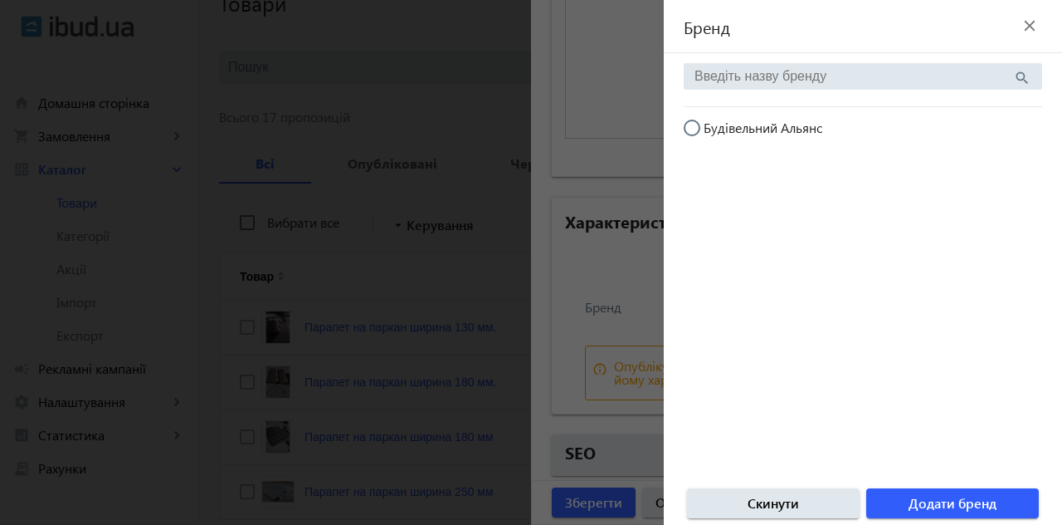
click at [697, 128] on input "Будівельний Альянс" at bounding box center [700, 136] width 33 height 33
radio input "true"
click at [1029, 33] on mat-icon "close" at bounding box center [1030, 25] width 25 height 25
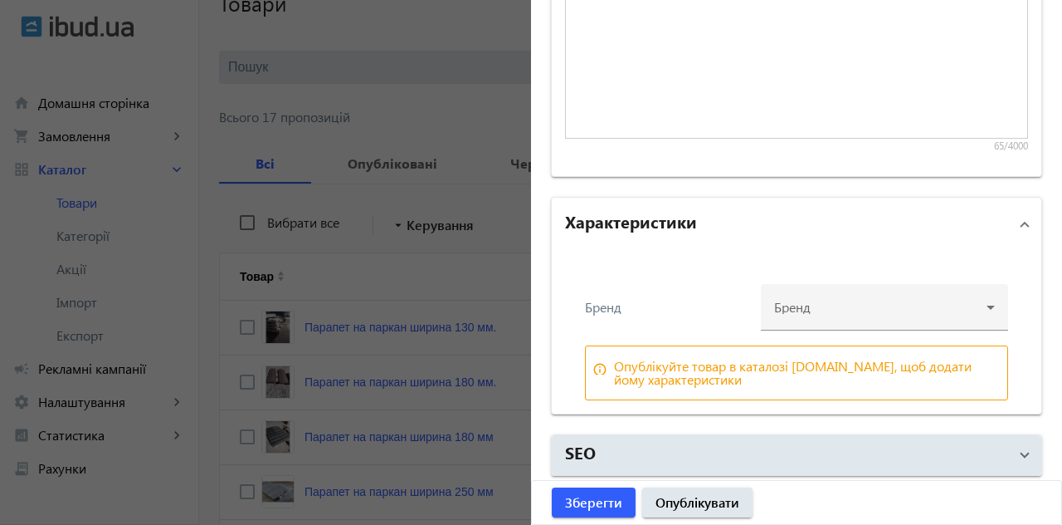
click at [913, 303] on div at bounding box center [884, 301] width 221 height 60
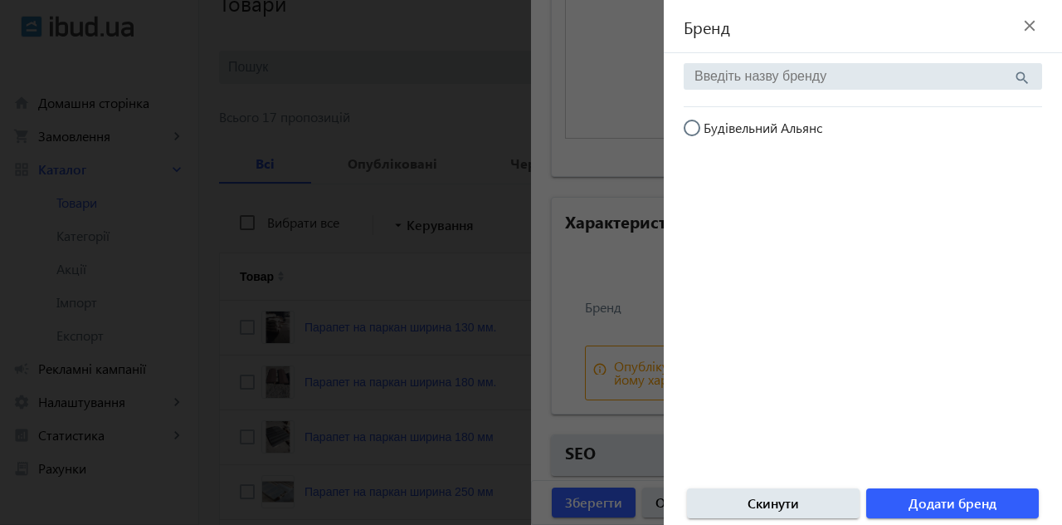
click at [699, 126] on input "Будівельний Альянс" at bounding box center [700, 136] width 33 height 33
radio input "true"
click at [1006, 501] on span "button" at bounding box center [953, 503] width 173 height 40
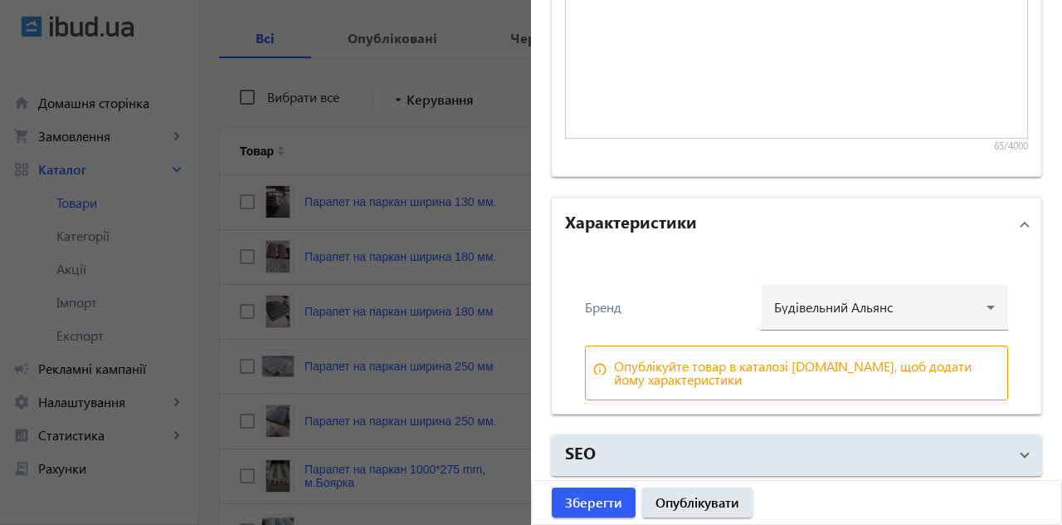
scroll to position [1506, 0]
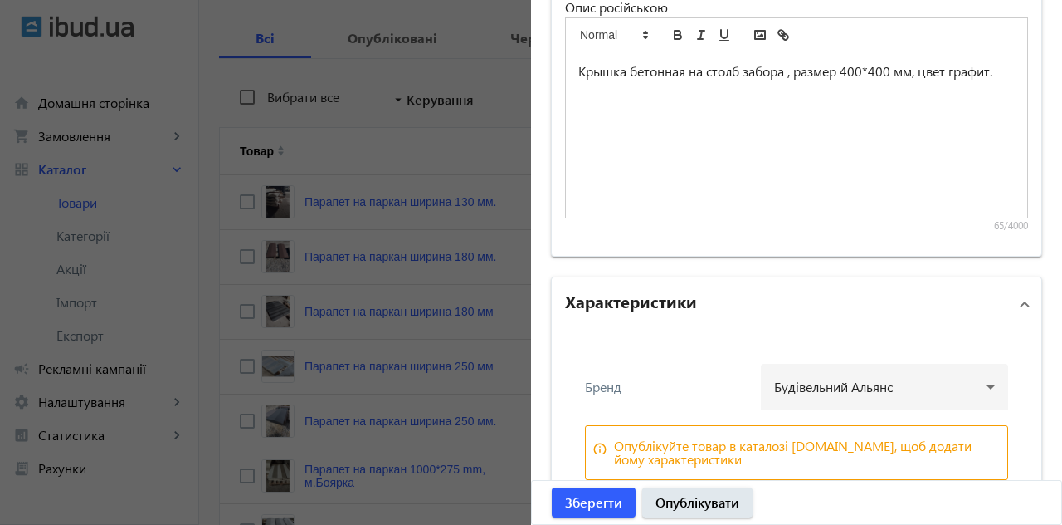
click at [1022, 305] on span at bounding box center [1025, 304] width 7 height 18
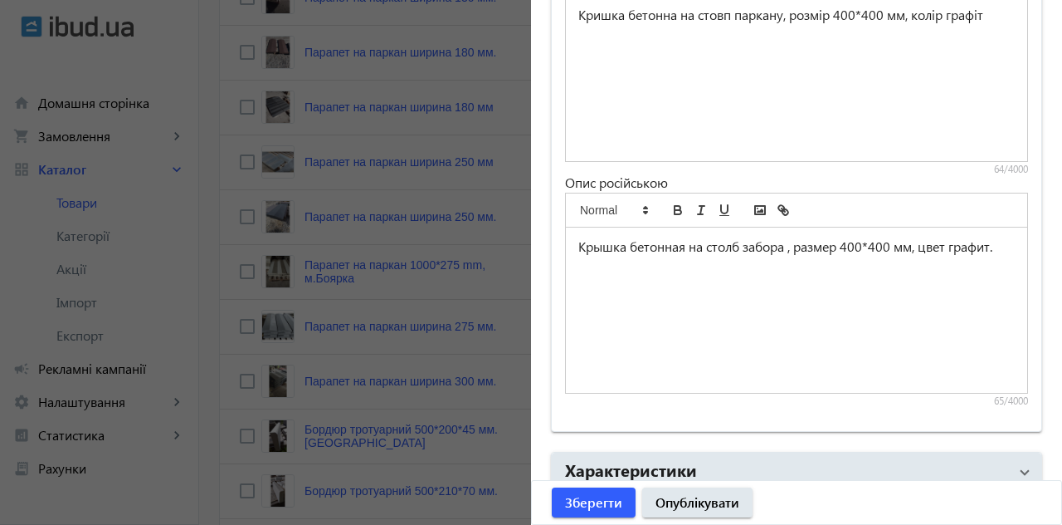
scroll to position [469, 0]
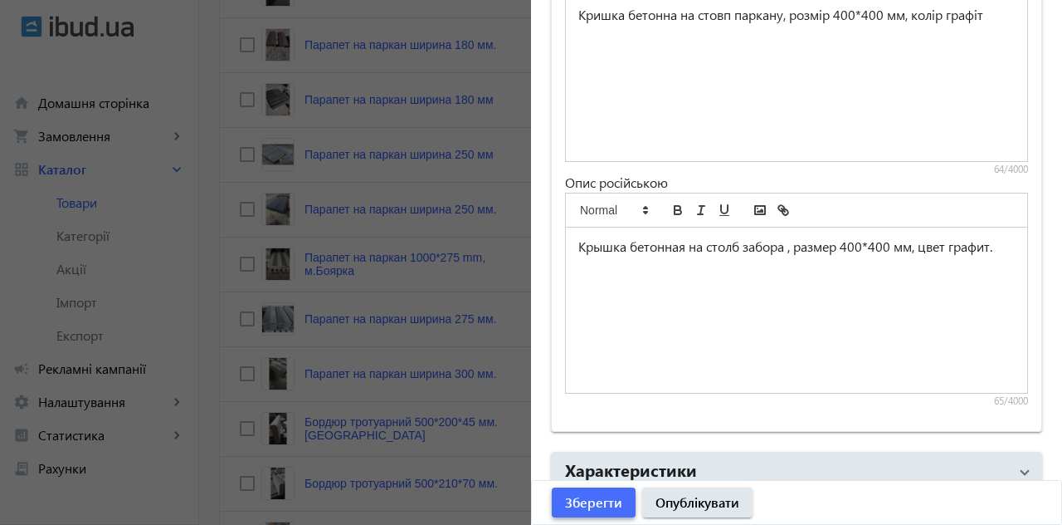
click at [608, 511] on span "Зберегти" at bounding box center [593, 502] width 57 height 18
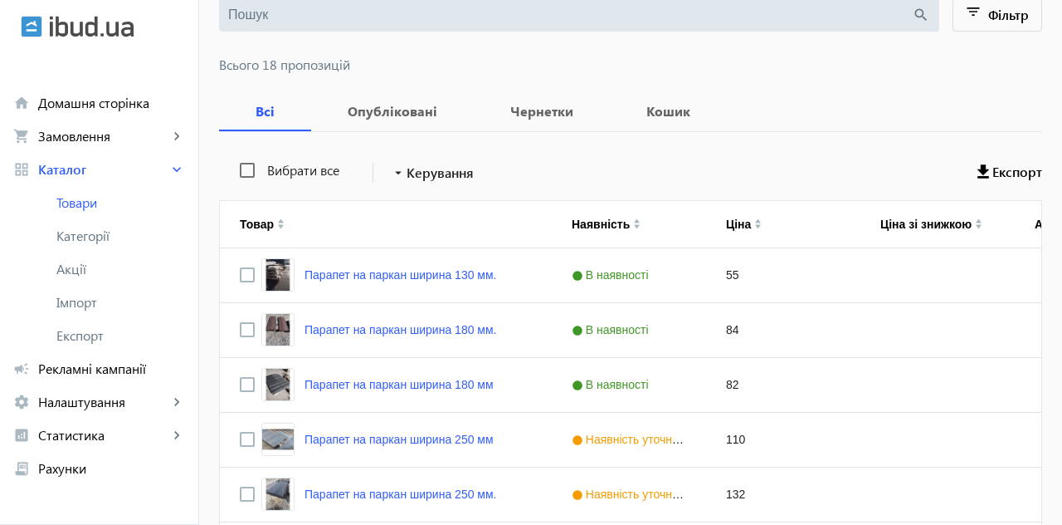
scroll to position [183, 0]
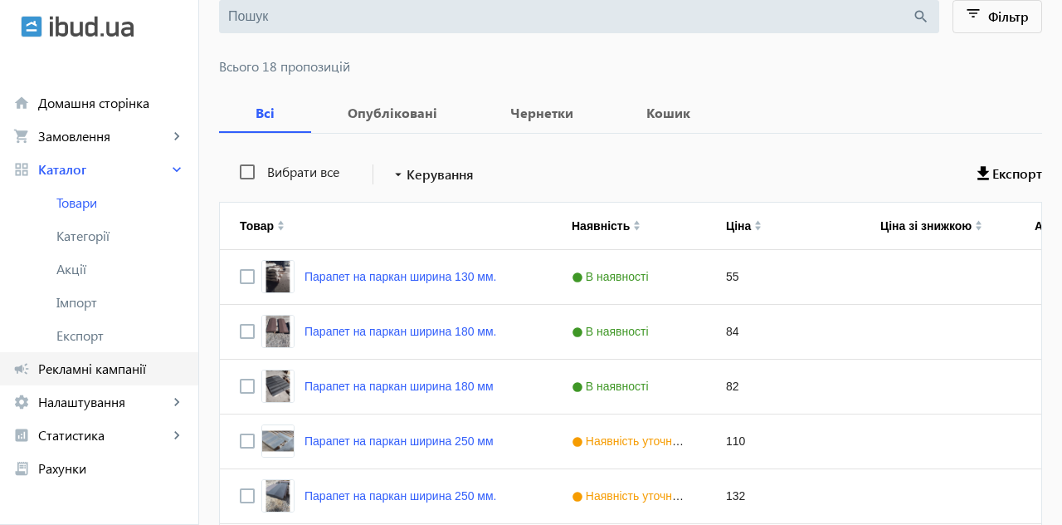
click at [131, 370] on span "Рекламні кампанії" at bounding box center [111, 368] width 147 height 17
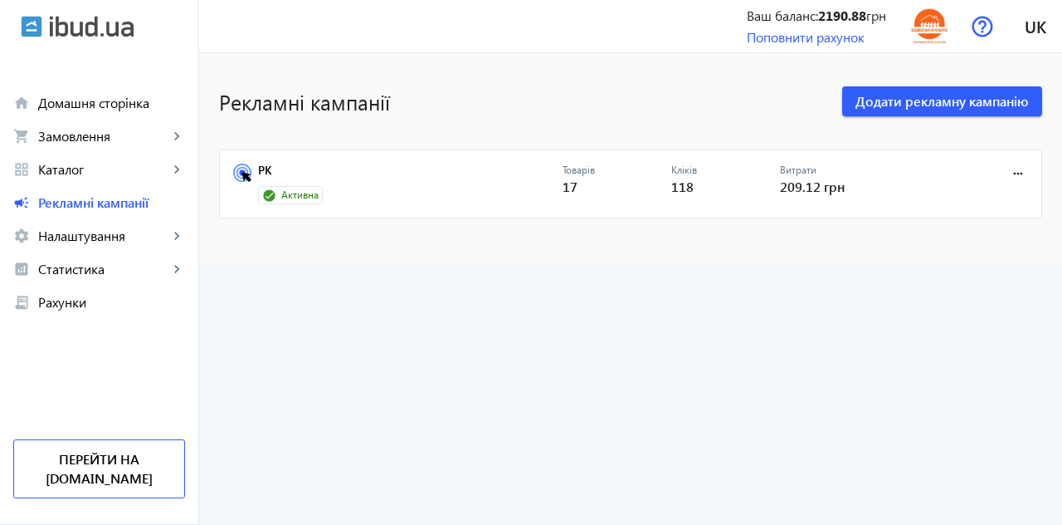
click at [286, 196] on span "Активна" at bounding box center [299, 195] width 37 height 14
click at [292, 184] on link "РК" at bounding box center [410, 175] width 305 height 23
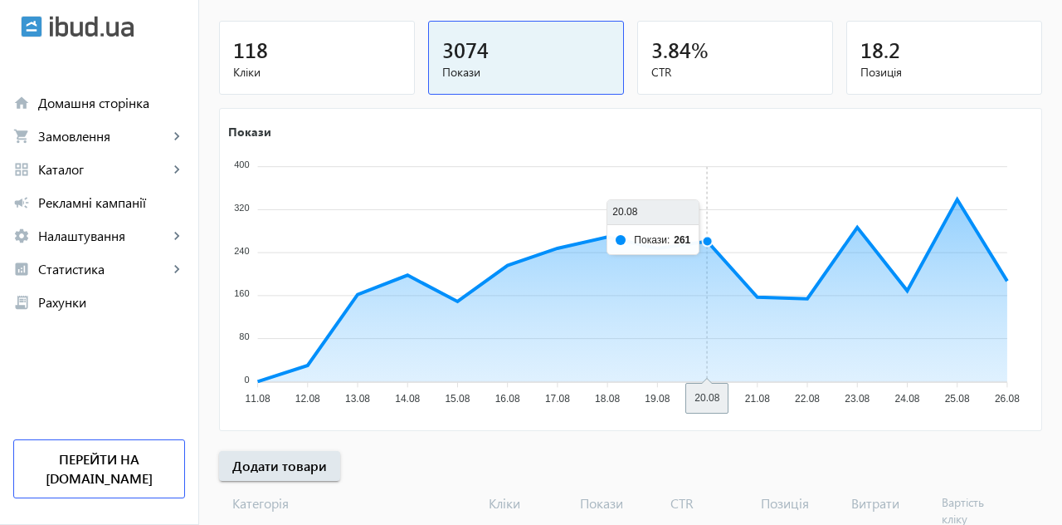
scroll to position [310, 0]
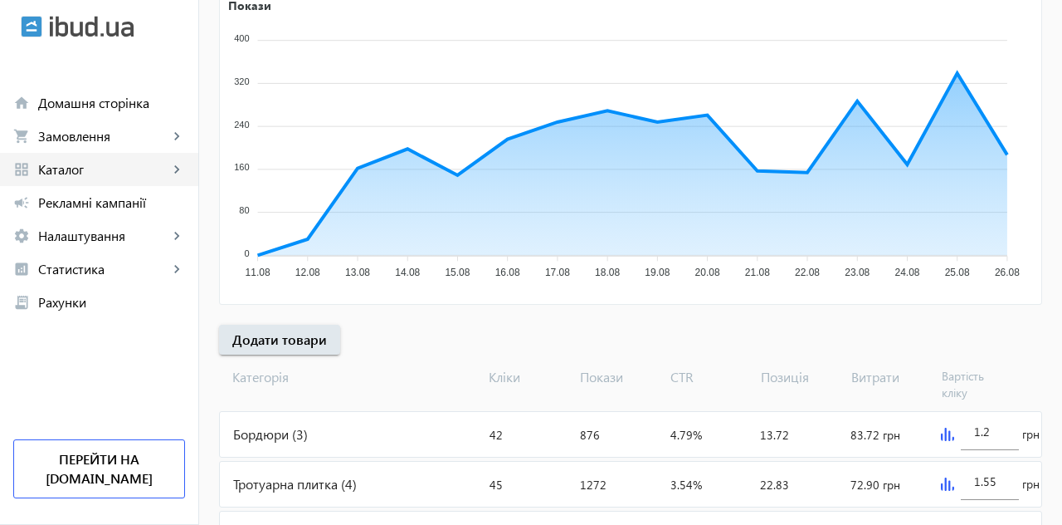
click at [67, 163] on span "Каталог" at bounding box center [103, 169] width 130 height 17
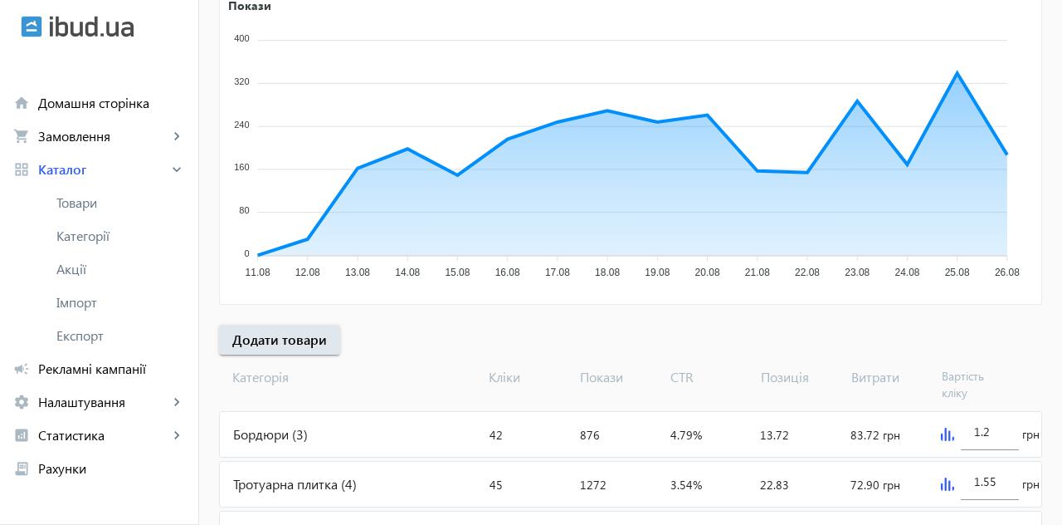
click at [96, 234] on span "Категорії" at bounding box center [120, 235] width 129 height 17
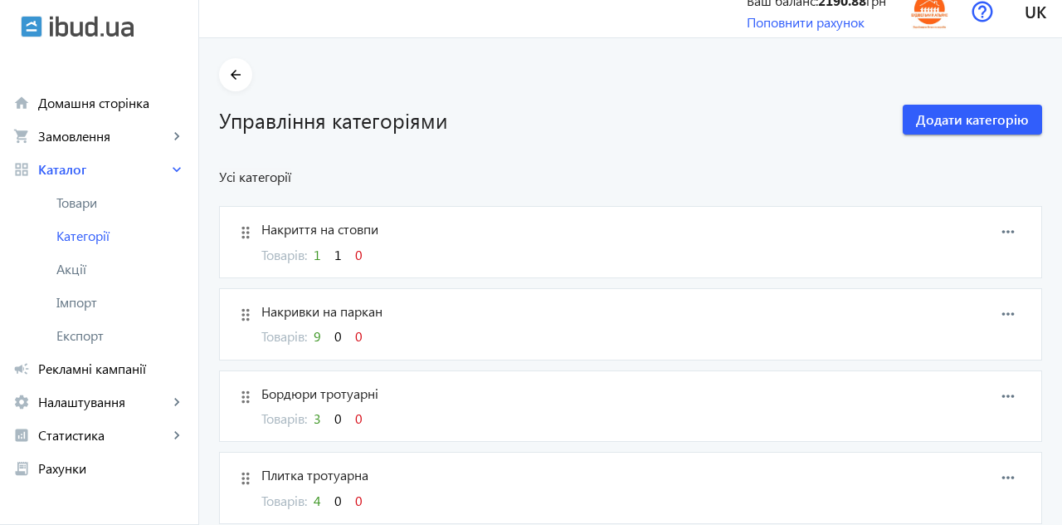
scroll to position [13, 0]
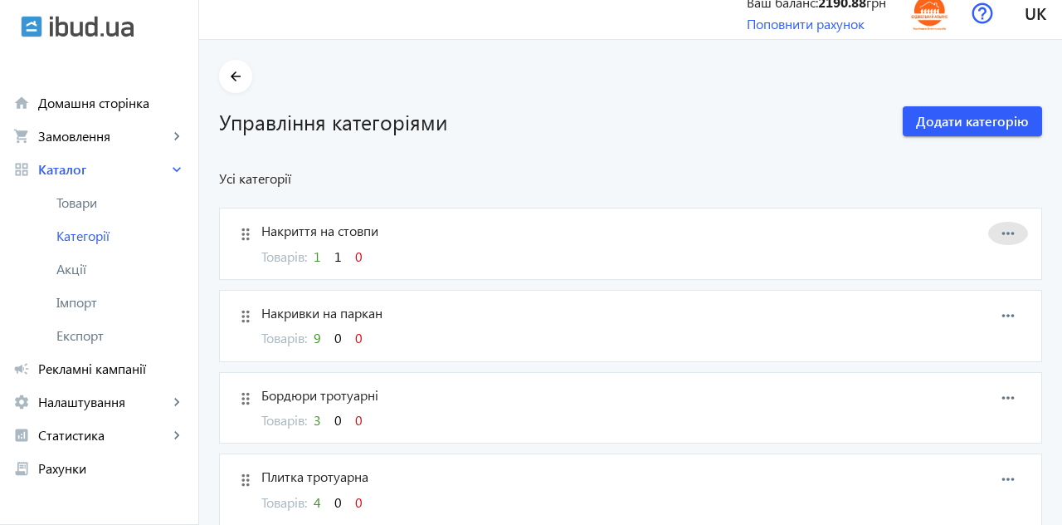
click at [1011, 228] on mat-icon "more_horiz" at bounding box center [1008, 233] width 25 height 25
click at [236, 84] on div at bounding box center [531, 262] width 1062 height 525
click at [85, 201] on span "Товари" at bounding box center [120, 202] width 129 height 17
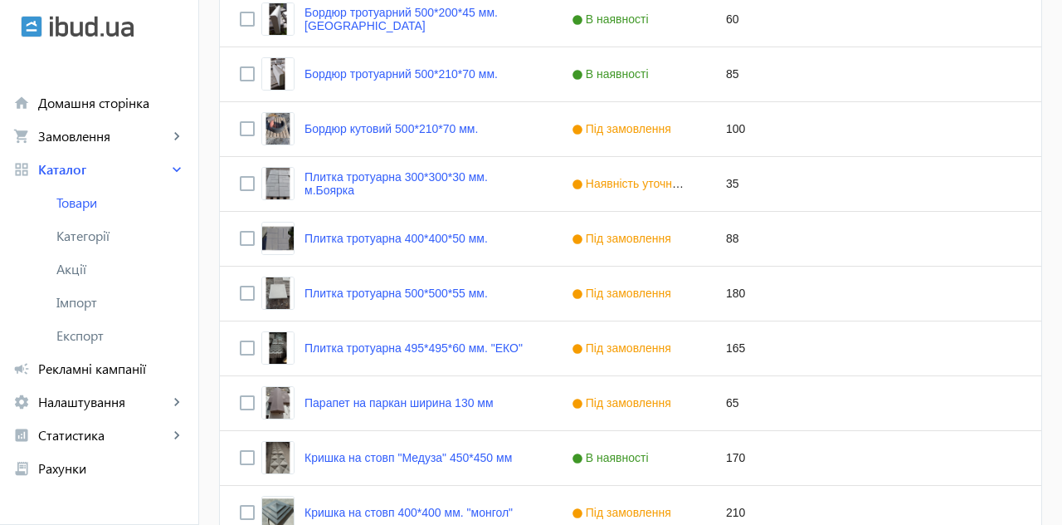
scroll to position [900, 0]
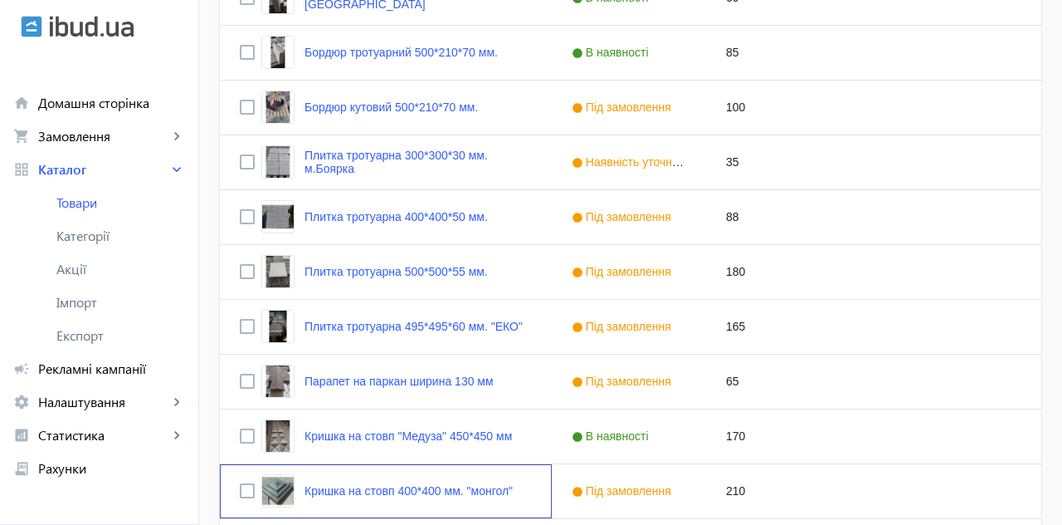
click at [388, 484] on link "Кришка на стовп 400*400 мм. "монгол"" at bounding box center [409, 490] width 208 height 13
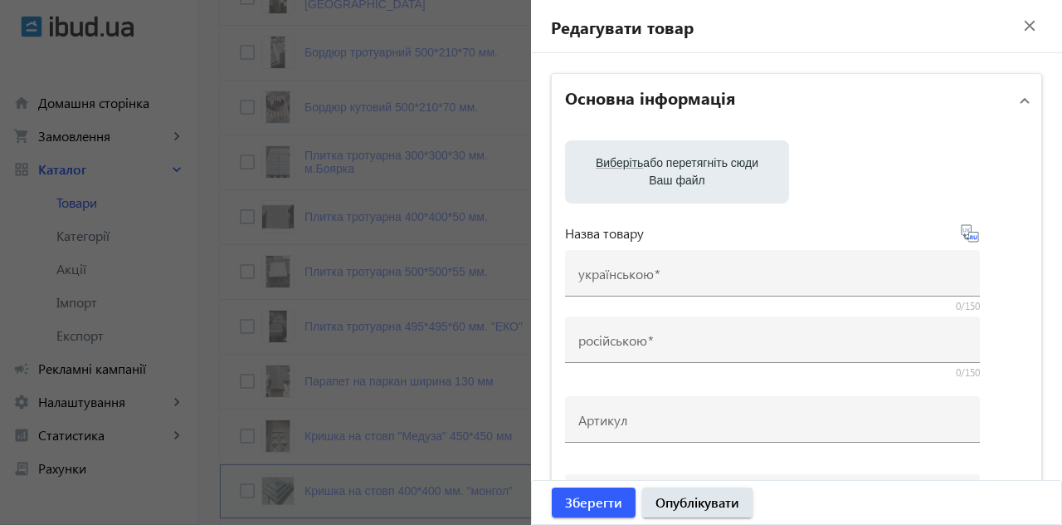
type input "Кришка на стовп 400*400 мм. "монгол""
type input "Крышка на столб 400*400 мм, "монгол""
type input "210"
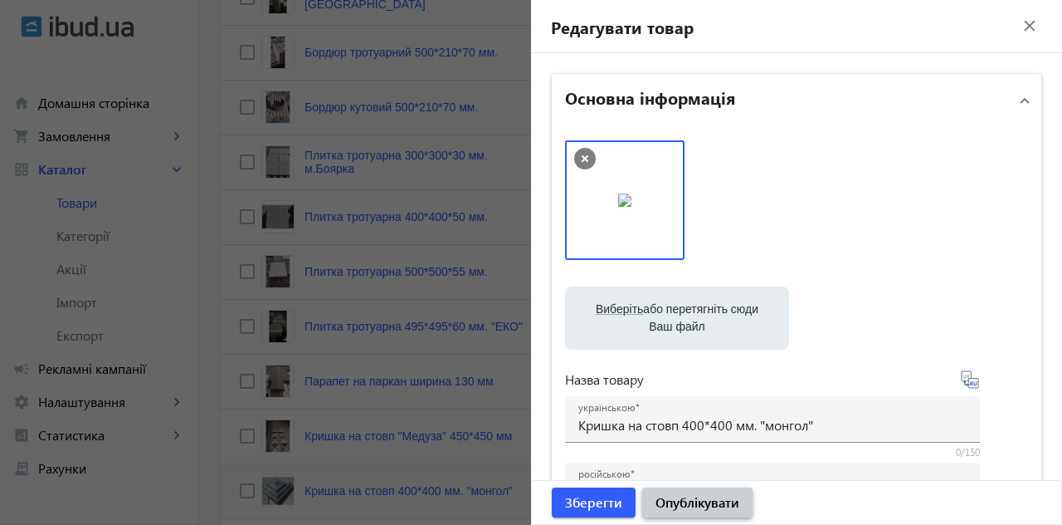
click at [714, 522] on span "submit" at bounding box center [697, 502] width 110 height 40
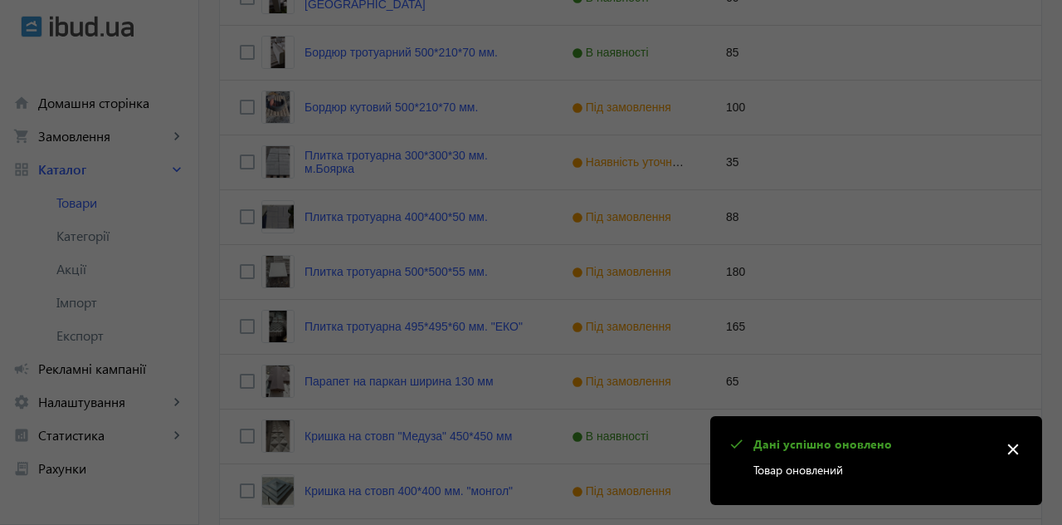
scroll to position [0, 0]
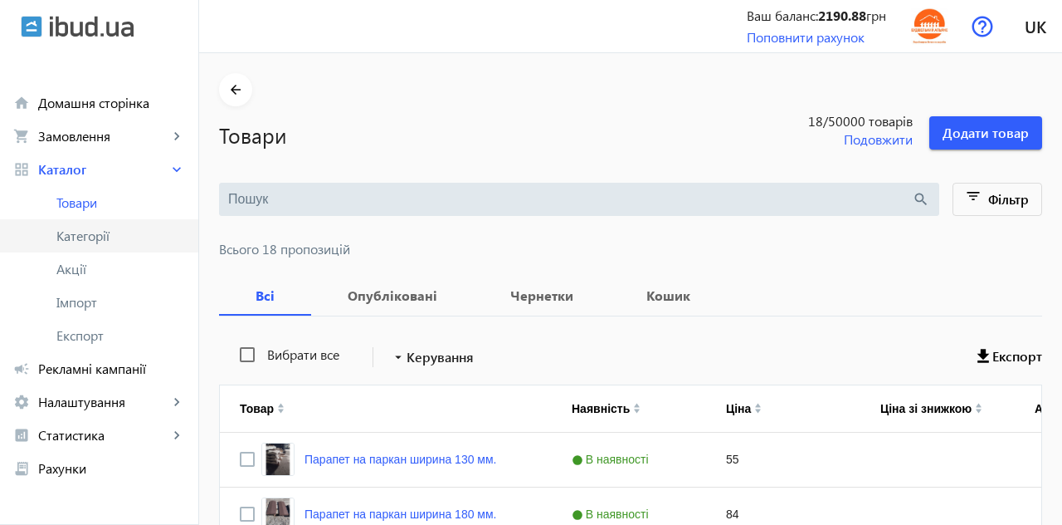
click at [91, 233] on span "Категорії" at bounding box center [120, 235] width 129 height 17
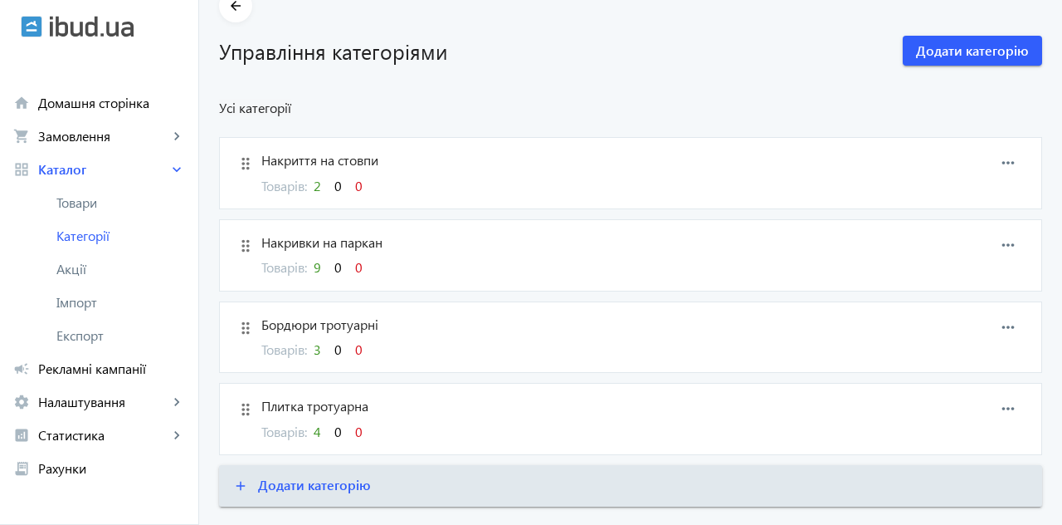
scroll to position [85, 0]
click at [249, 160] on mat-icon "drag_indicator" at bounding box center [245, 161] width 25 height 25
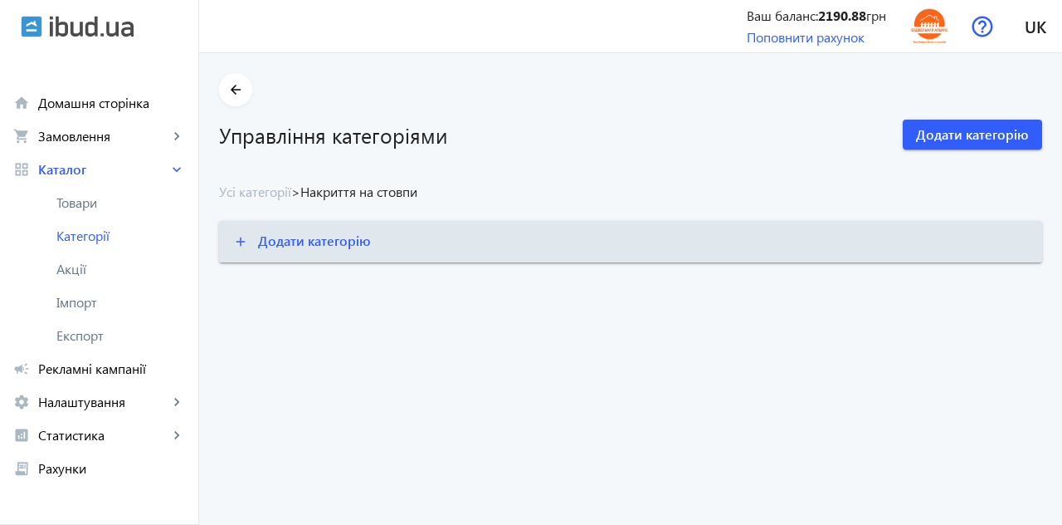
click at [140, 375] on span "Рекламні кампанії" at bounding box center [111, 368] width 147 height 17
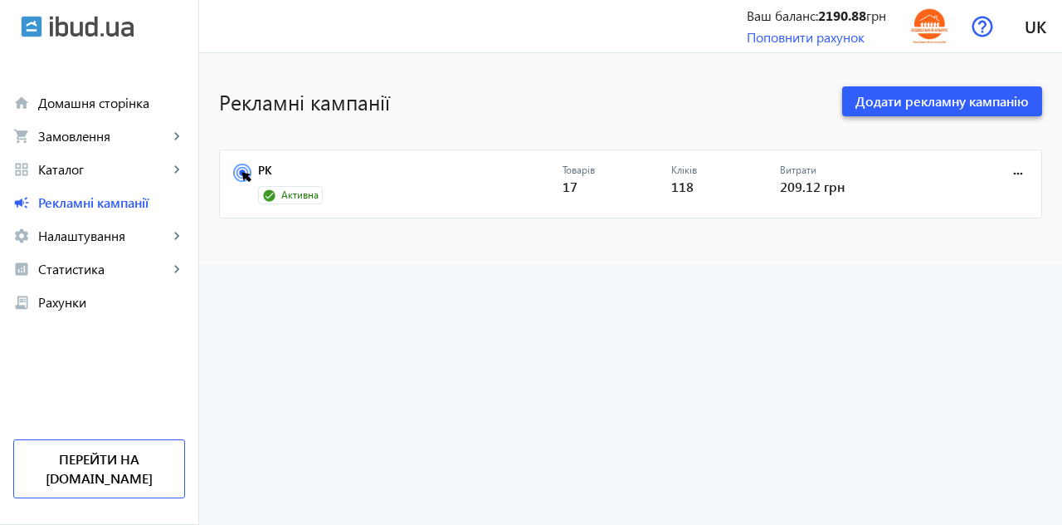
click at [953, 110] on span at bounding box center [942, 101] width 200 height 40
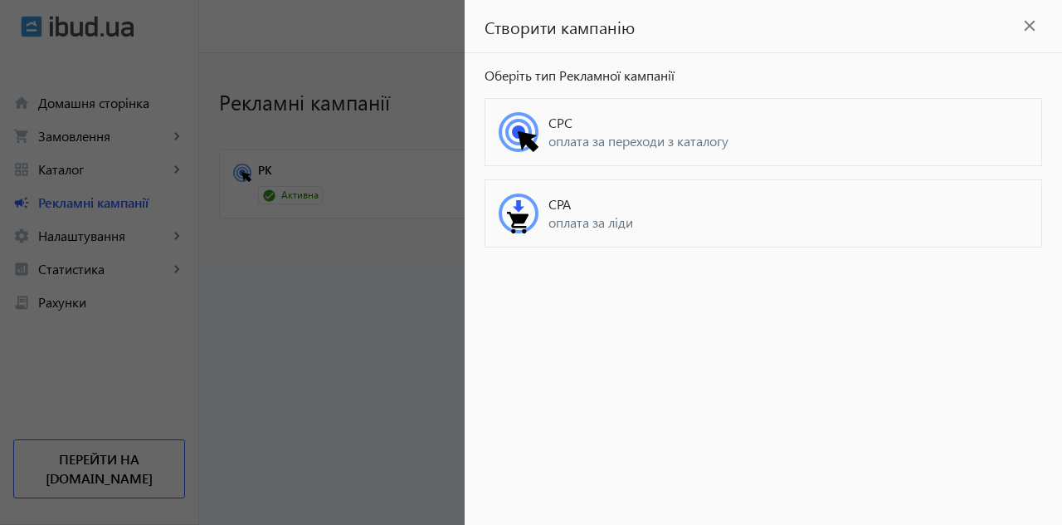
click at [378, 408] on div at bounding box center [531, 262] width 1062 height 525
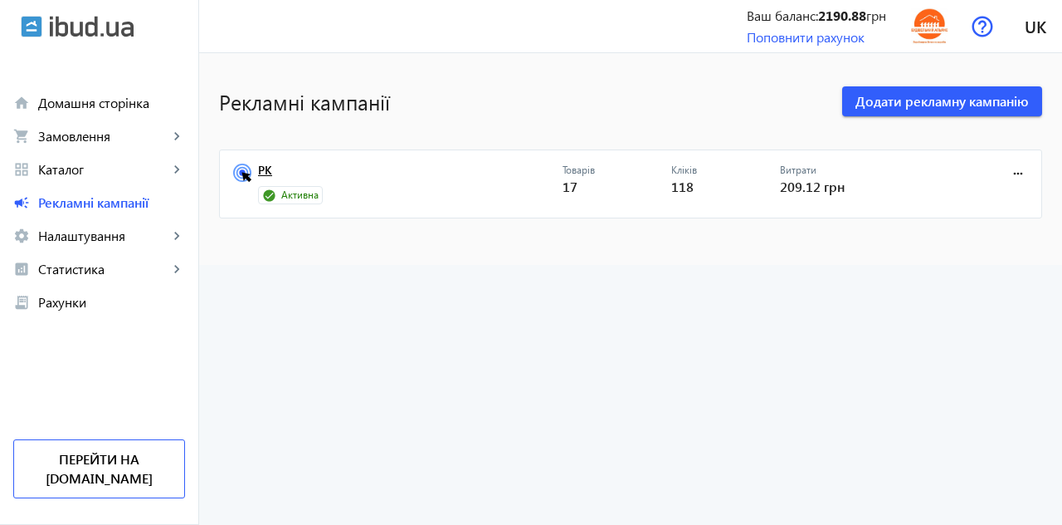
click at [273, 184] on link "РК" at bounding box center [410, 175] width 305 height 23
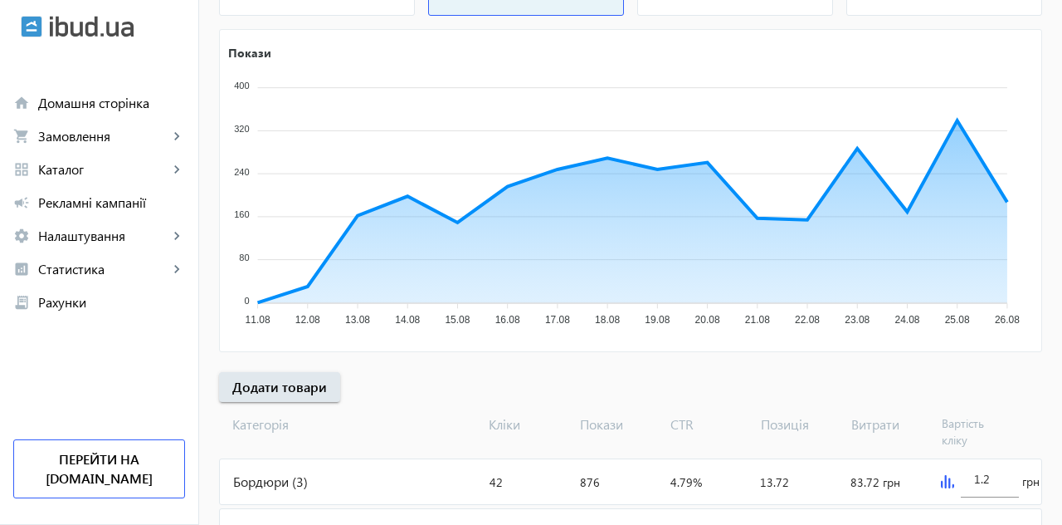
scroll to position [310, 0]
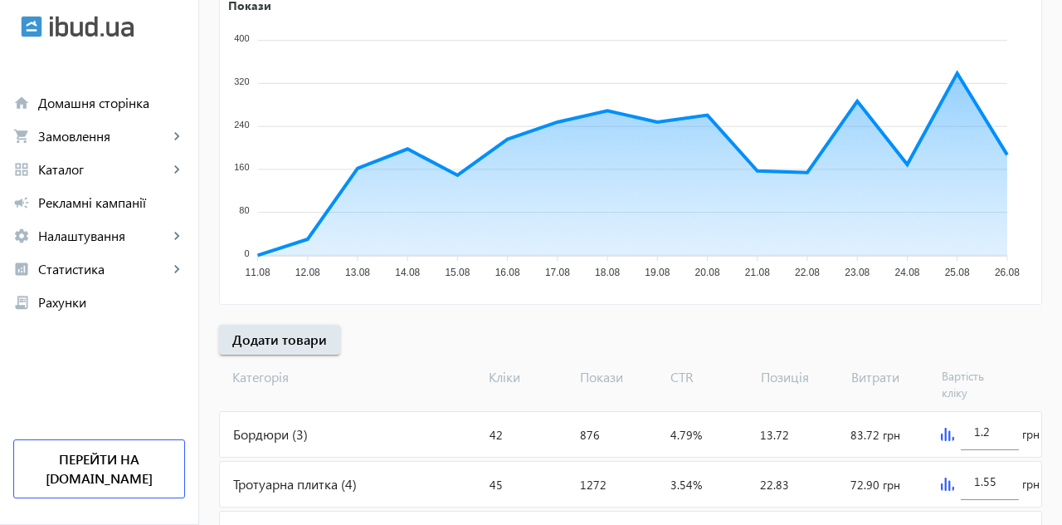
click at [335, 524] on div "Кришки на паркан (10)" at bounding box center [351, 533] width 263 height 45
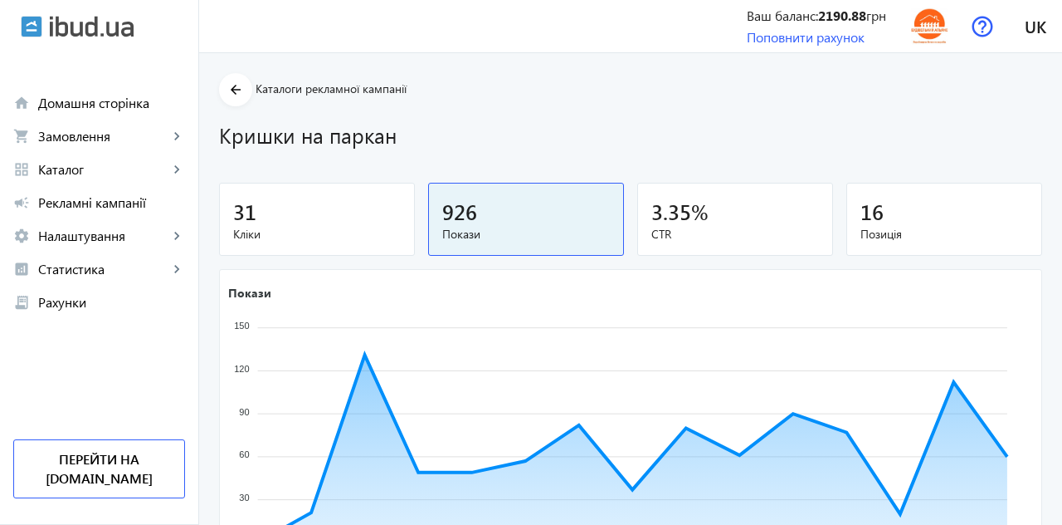
click at [80, 178] on link "grid_view Каталог keyboard_arrow_right" at bounding box center [99, 169] width 198 height 33
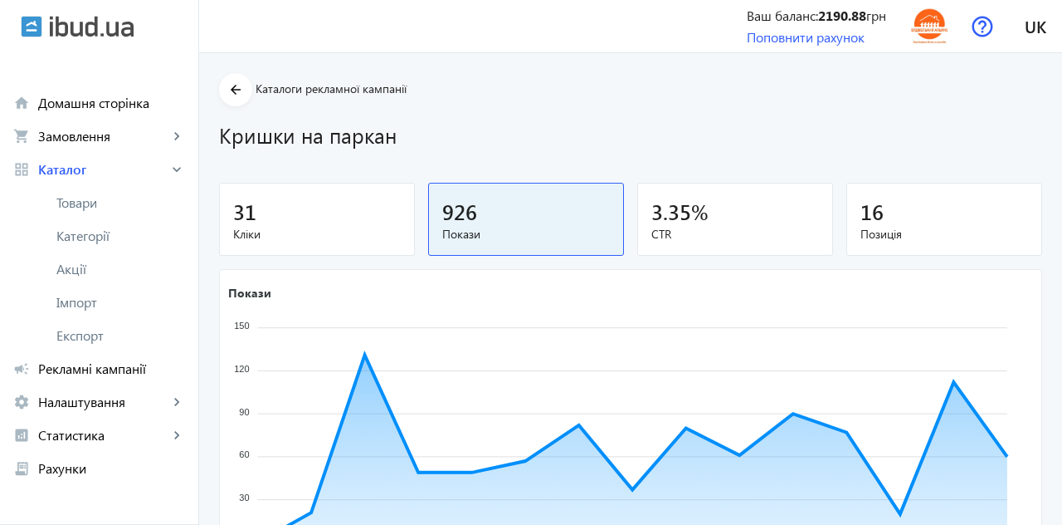
click at [114, 241] on span "Категорії" at bounding box center [120, 235] width 129 height 17
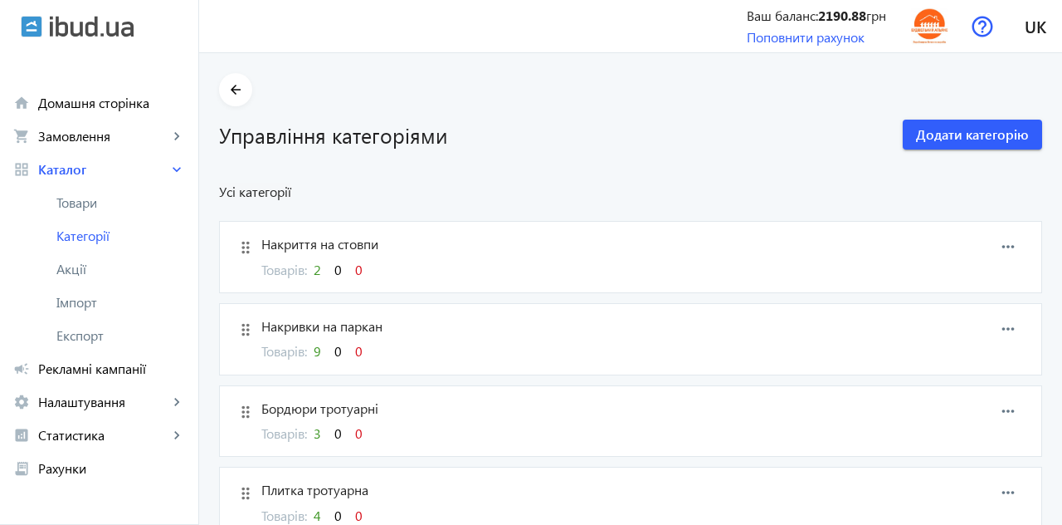
click at [355, 247] on span "Накриття на стовпи" at bounding box center [577, 244] width 632 height 18
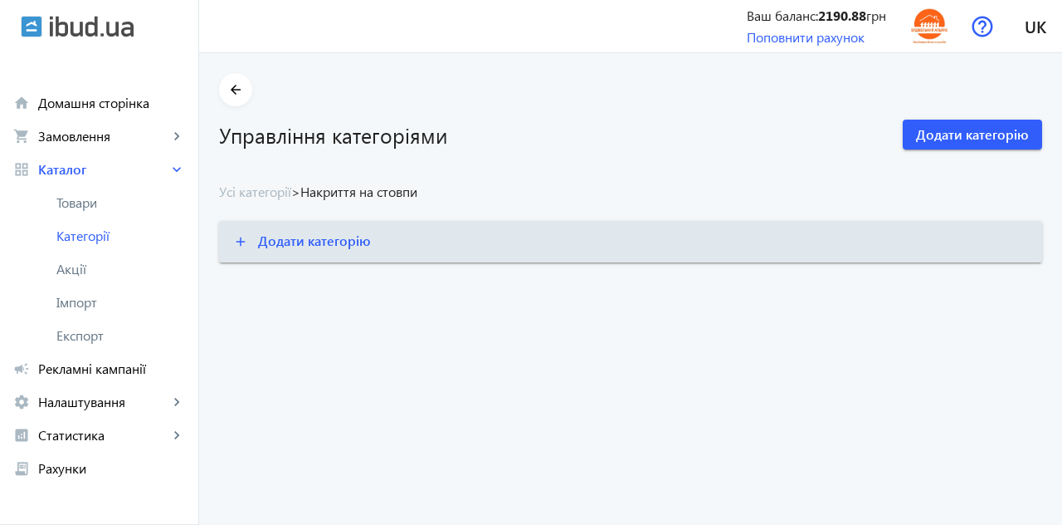
click at [100, 209] on span "Товари" at bounding box center [120, 202] width 129 height 17
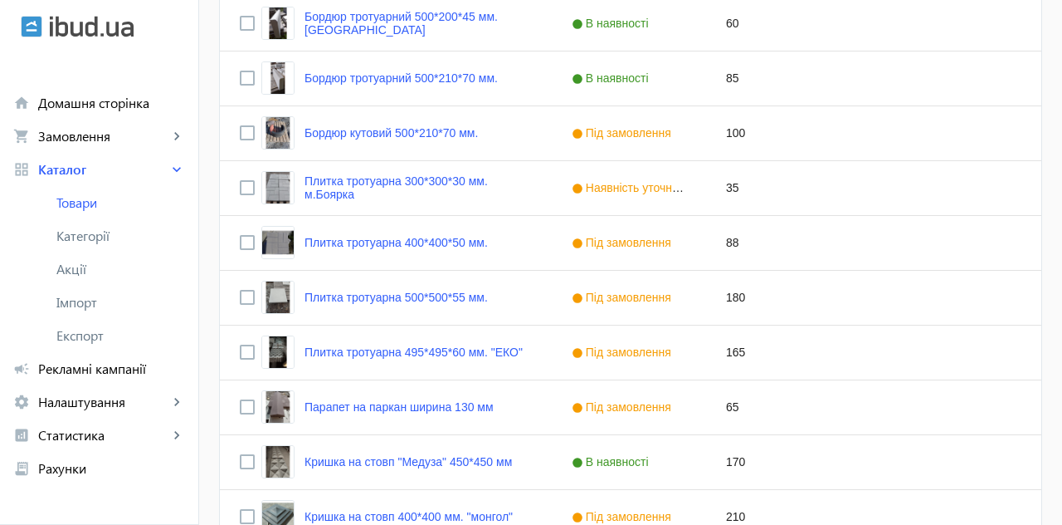
scroll to position [900, 0]
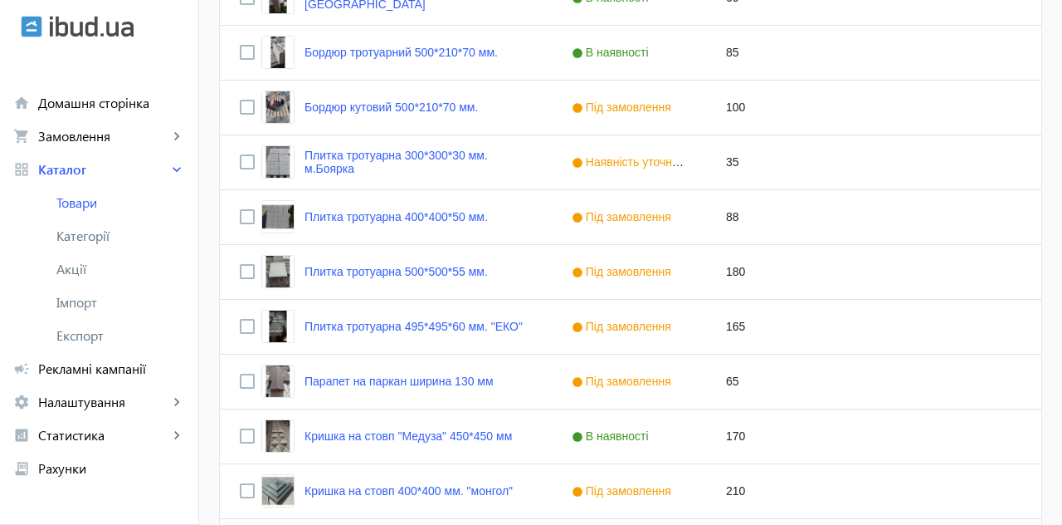
click at [443, 437] on link "Кришка на стовп "Медуза" 450*450 мм" at bounding box center [409, 435] width 208 height 13
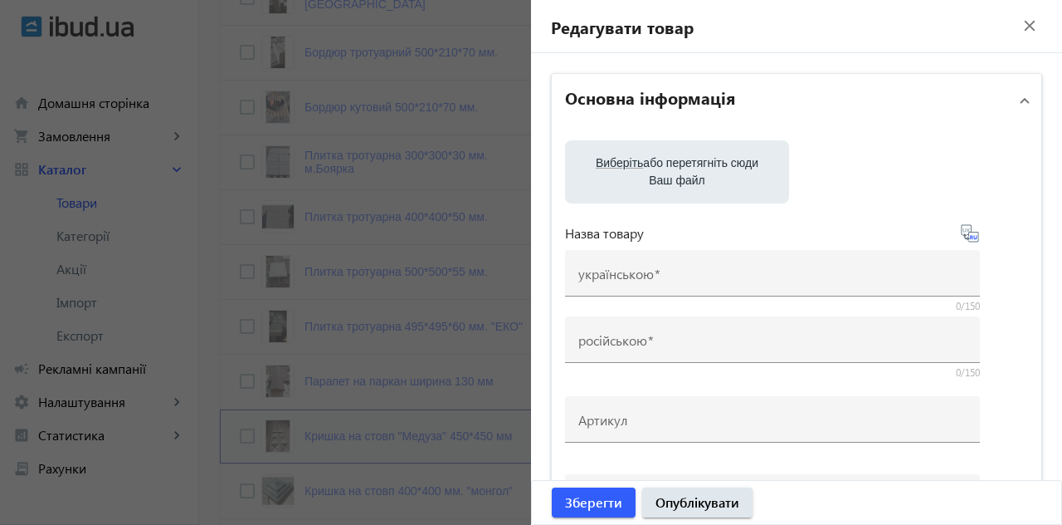
type input "Кришка на стовп "Медуза" 450*450 мм"
type input "Крышка на столб "Медуза" 450*450 мм."
type input "170"
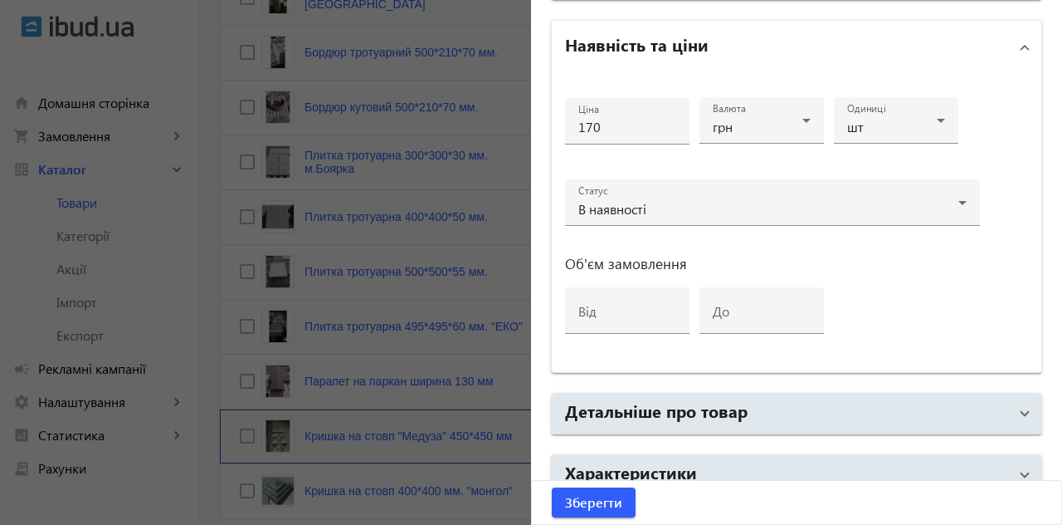
scroll to position [779, 0]
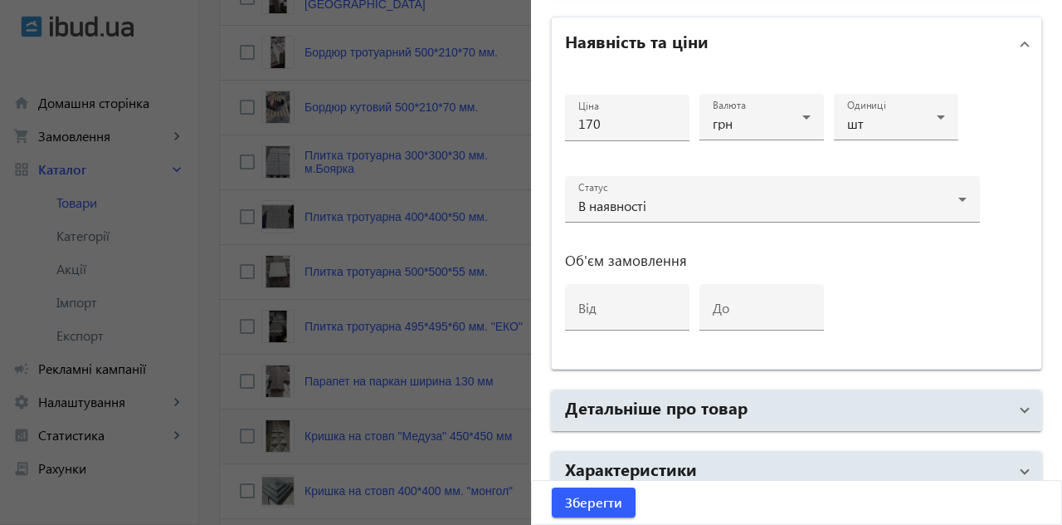
click at [1004, 524] on span "SEO" at bounding box center [793, 533] width 457 height 30
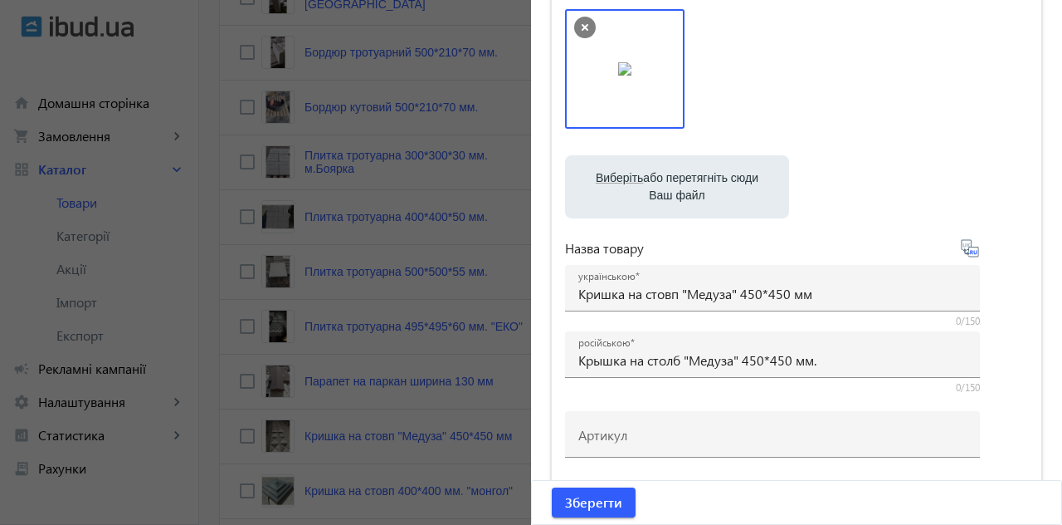
scroll to position [0, 0]
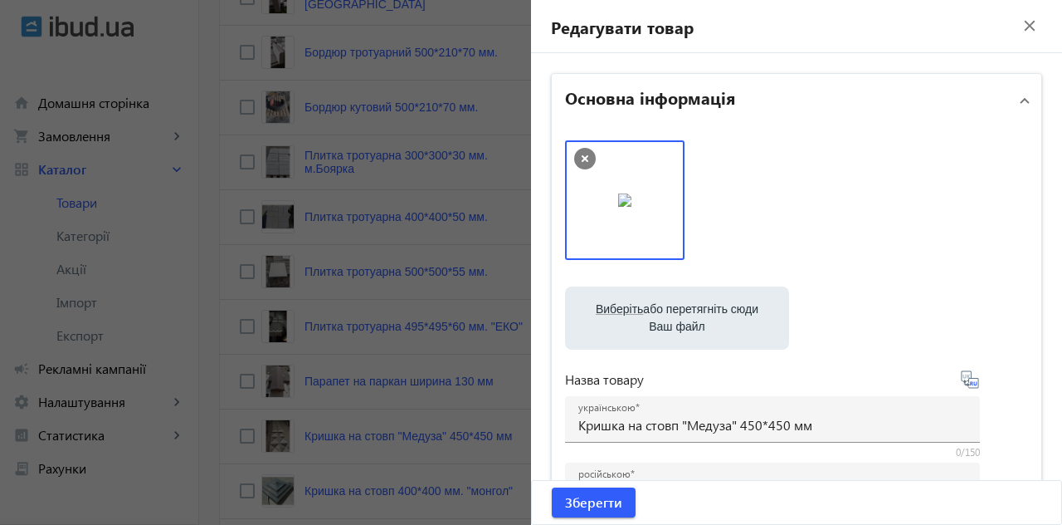
click at [1029, 29] on mat-icon "close" at bounding box center [1030, 25] width 25 height 25
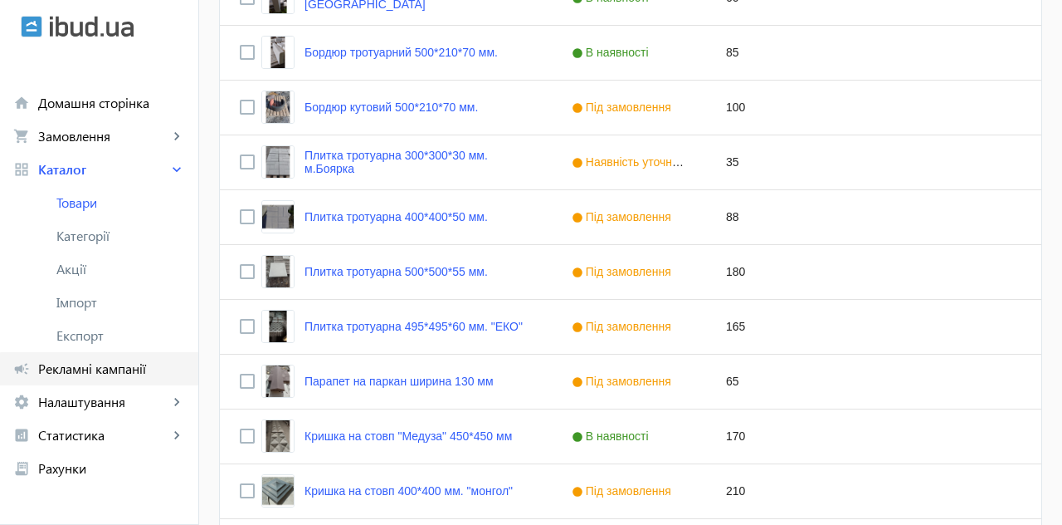
click at [115, 377] on span "Рекламні кампанії" at bounding box center [111, 368] width 147 height 17
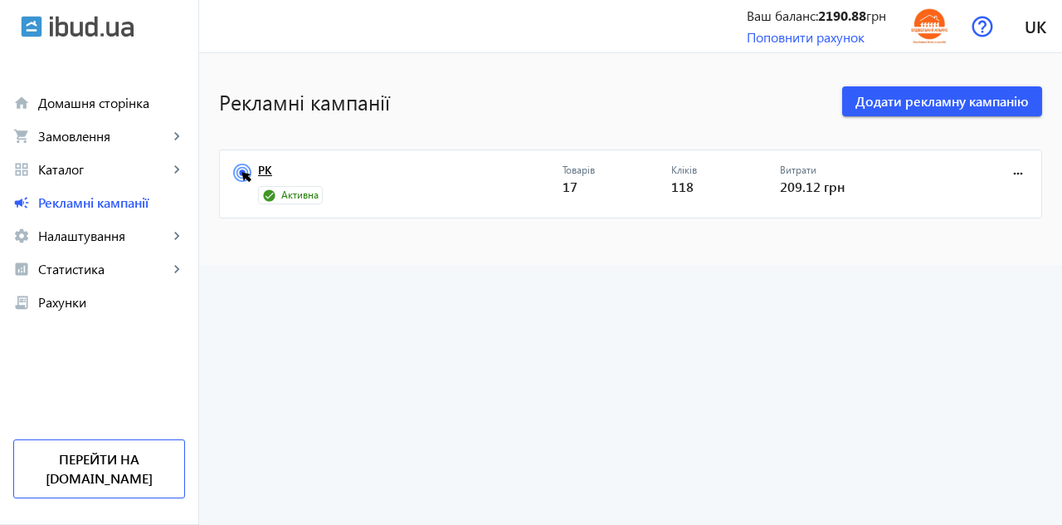
click at [271, 181] on link "РК" at bounding box center [410, 175] width 305 height 23
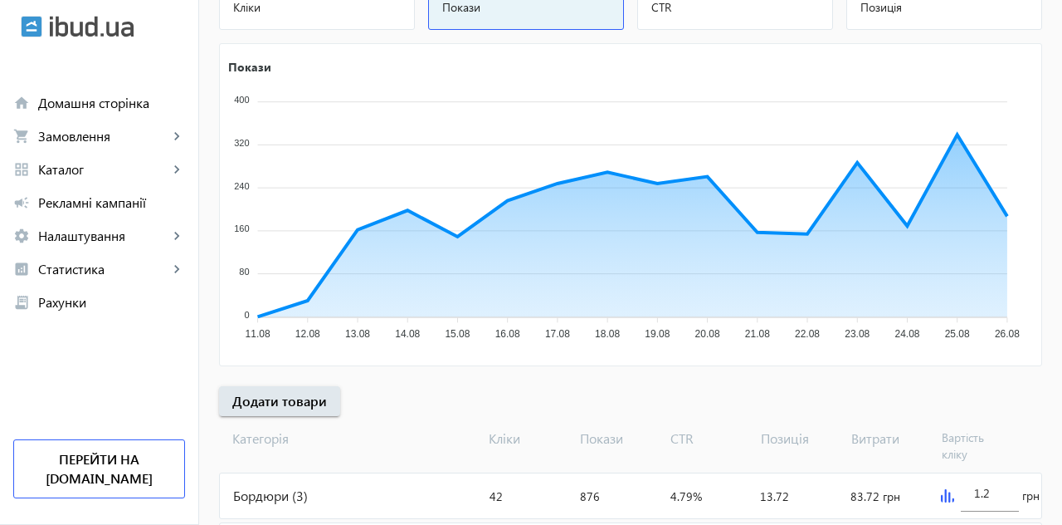
scroll to position [310, 0]
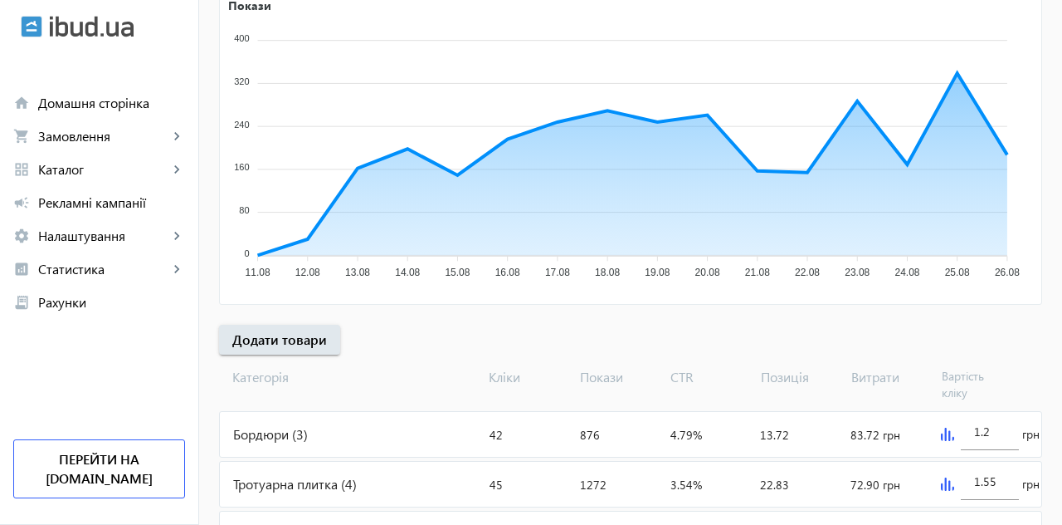
click at [322, 524] on div "Кришки на паркан (10)" at bounding box center [351, 533] width 263 height 45
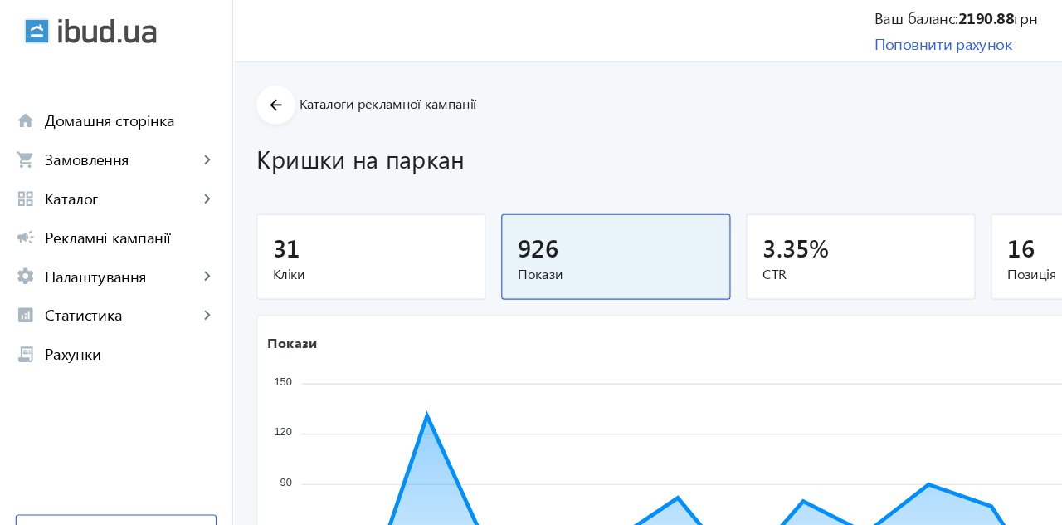
click at [77, 173] on span "Каталог" at bounding box center [103, 169] width 130 height 17
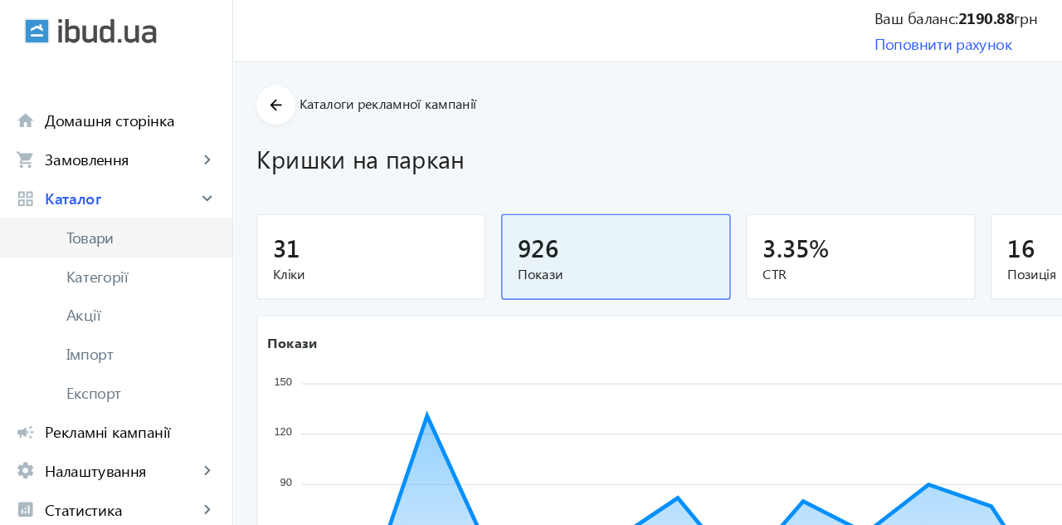
click at [101, 204] on span "Товари" at bounding box center [120, 202] width 129 height 17
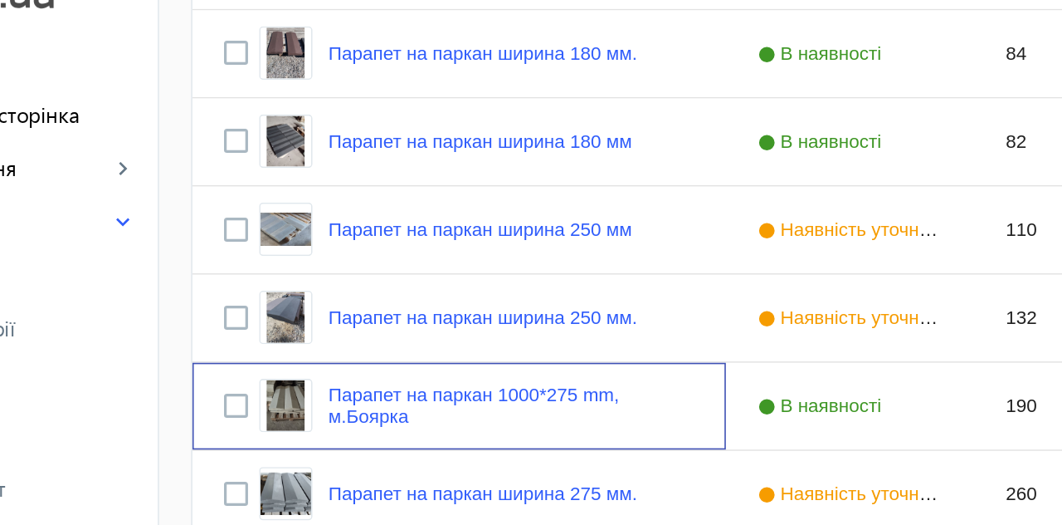
click at [454, 286] on link "Парапет на паркан 1000*275 mm, м.Боярка" at bounding box center [418, 284] width 227 height 27
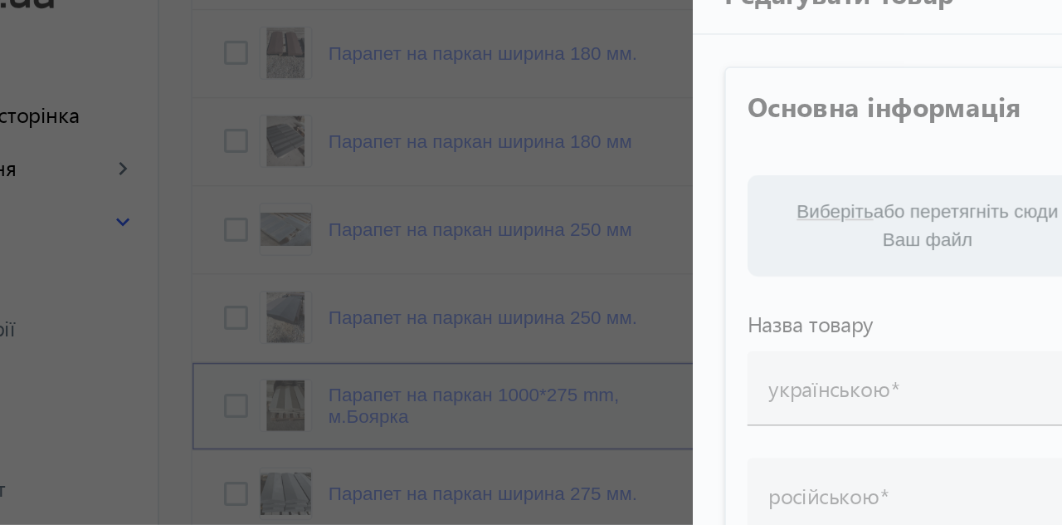
type input "Парапет на паркан 1000*275 mm, м.Боярка"
type input "Парапет на забор ширина 275 мм"
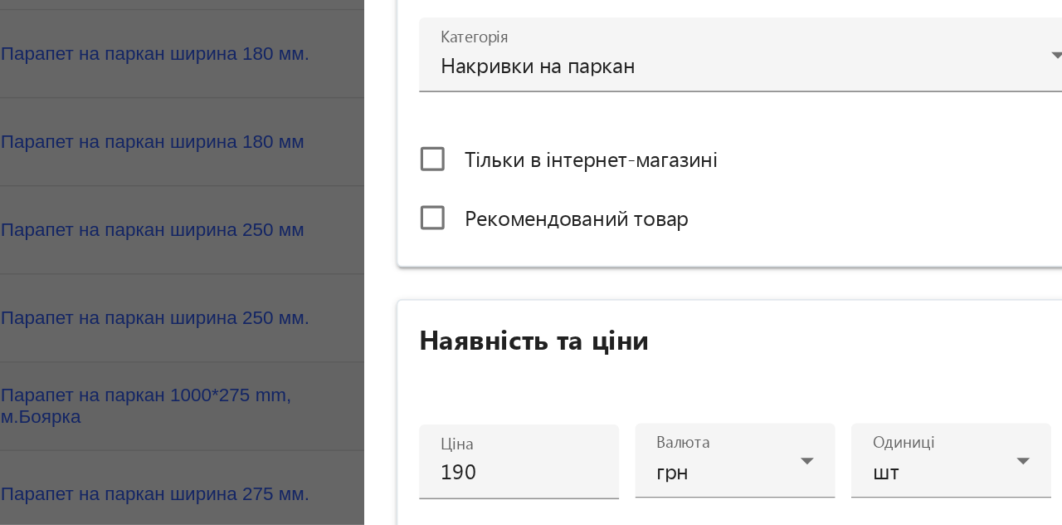
click at [594, 319] on input "190" at bounding box center [628, 323] width 98 height 17
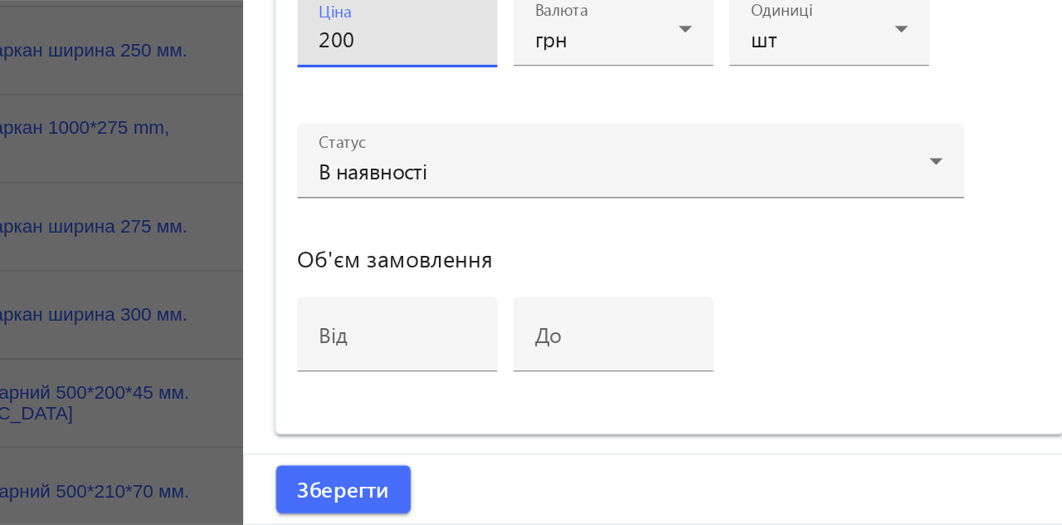
type input "200"
click at [607, 508] on span "Зберегти" at bounding box center [593, 502] width 57 height 18
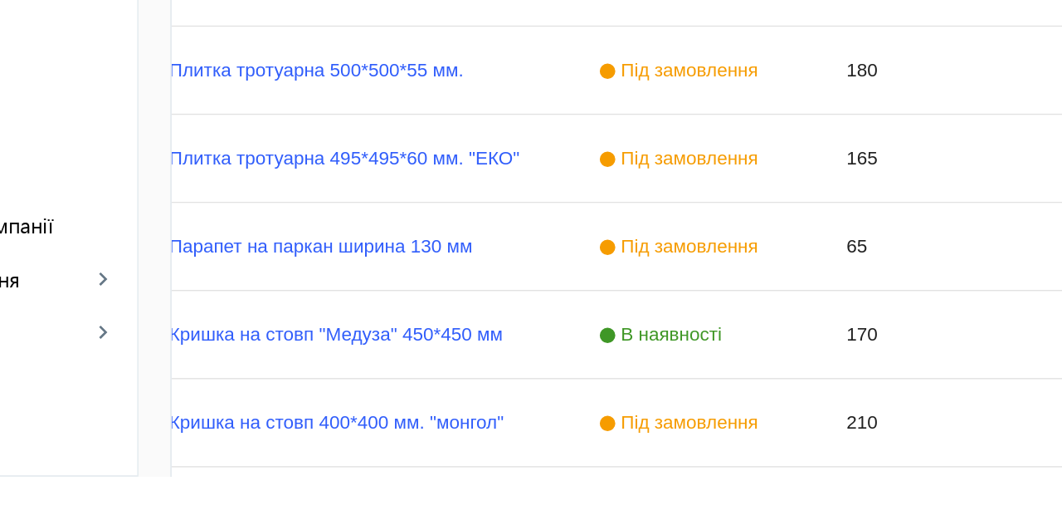
click at [359, 437] on link "Кришка на стовп "Медуза" 450*450 мм" at bounding box center [322, 435] width 208 height 13
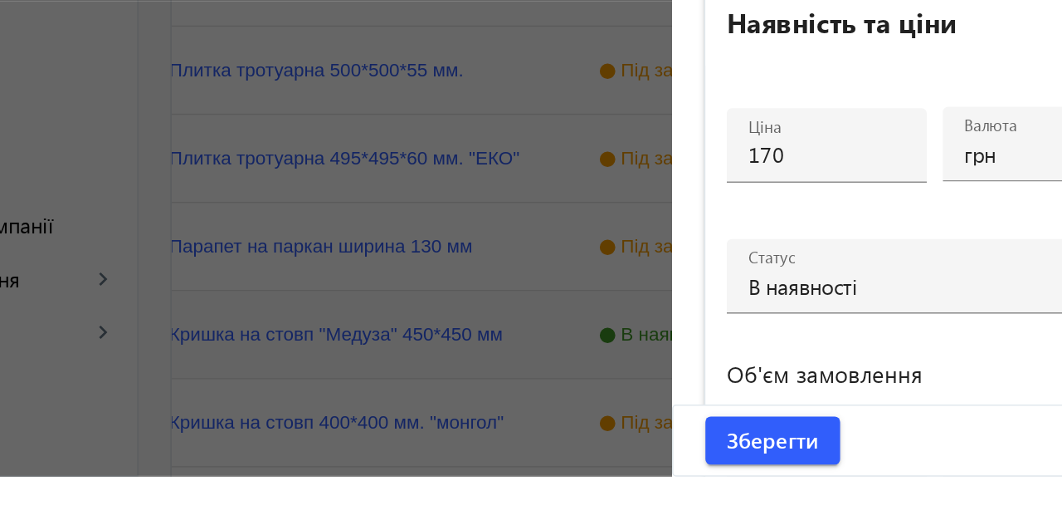
click at [597, 324] on input "170" at bounding box center [628, 323] width 98 height 17
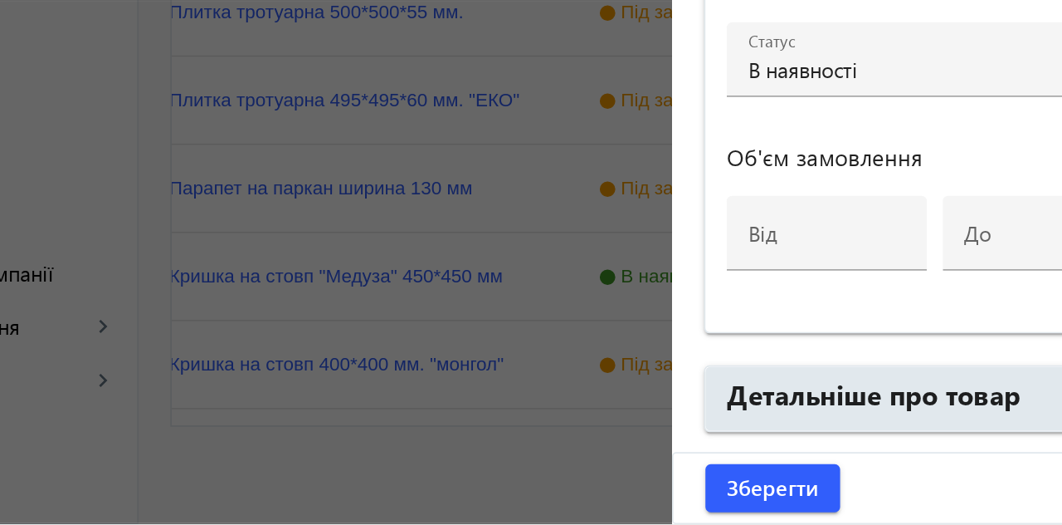
type input "180"
click at [683, 246] on div "В наявності" at bounding box center [769, 242] width 380 height 13
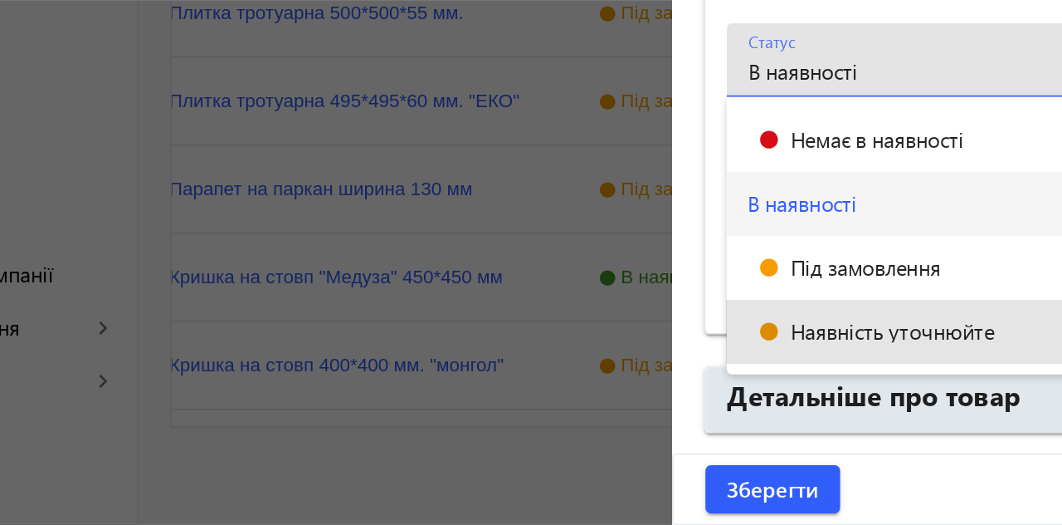
click at [732, 403] on span "Наявність уточнюйте" at bounding box center [668, 404] width 127 height 13
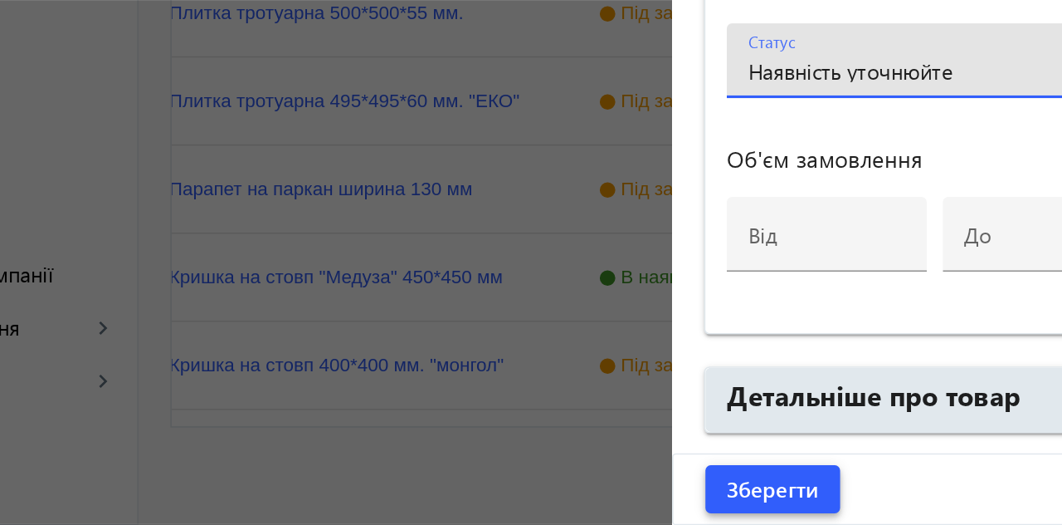
click at [613, 500] on span "Зберегти" at bounding box center [593, 502] width 57 height 18
